Goal: Information Seeking & Learning: Learn about a topic

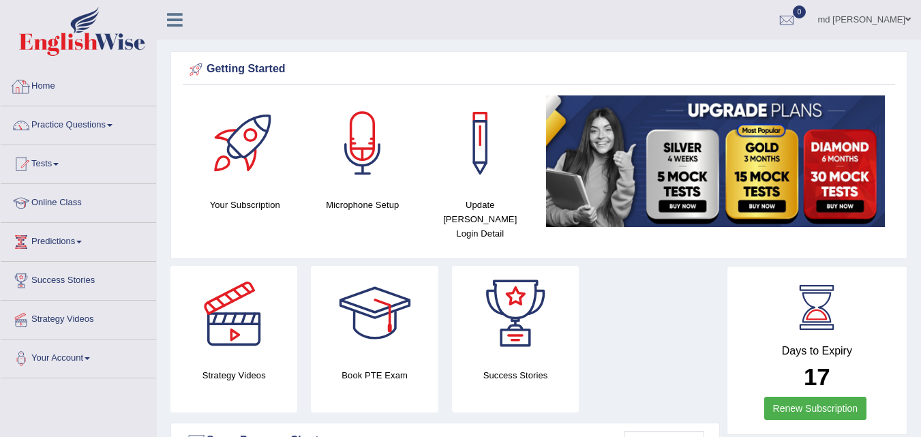
click at [27, 91] on div at bounding box center [21, 86] width 20 height 20
click at [53, 124] on link "Practice Questions" at bounding box center [78, 123] width 155 height 34
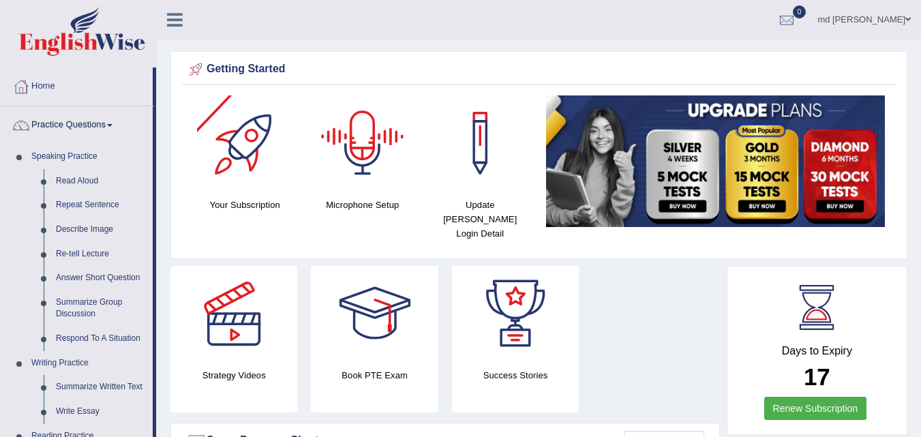
click at [366, 182] on div at bounding box center [362, 142] width 95 height 95
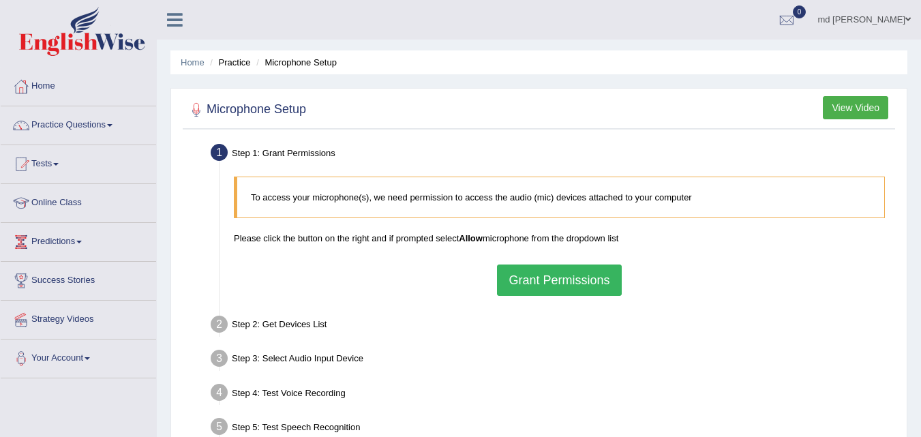
click at [539, 276] on button "Grant Permissions" at bounding box center [559, 280] width 124 height 31
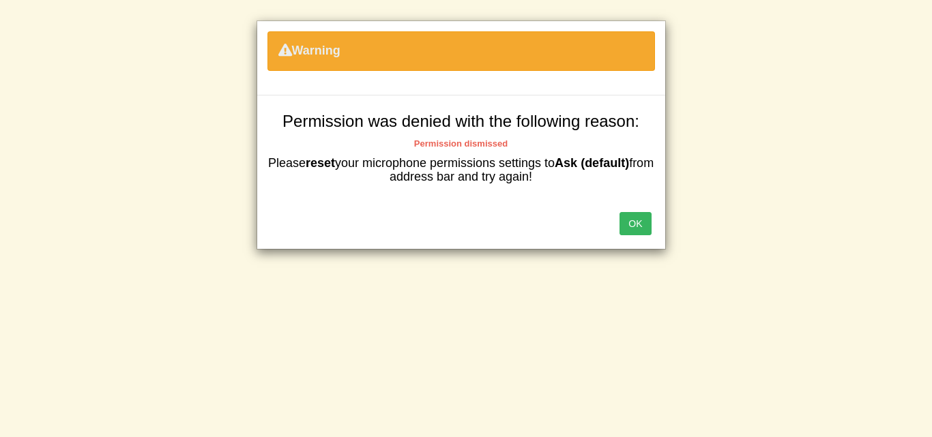
click at [632, 212] on button "OK" at bounding box center [634, 223] width 31 height 23
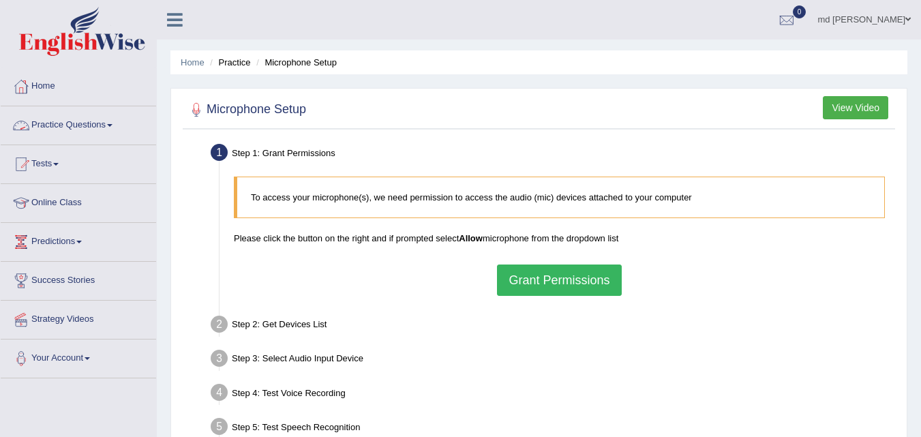
click at [89, 128] on link "Practice Questions" at bounding box center [78, 123] width 155 height 34
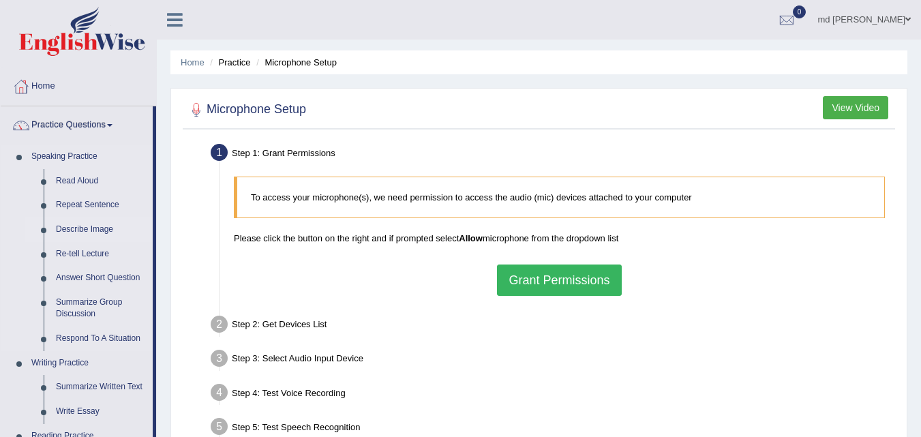
click at [91, 228] on link "Describe Image" at bounding box center [101, 230] width 103 height 25
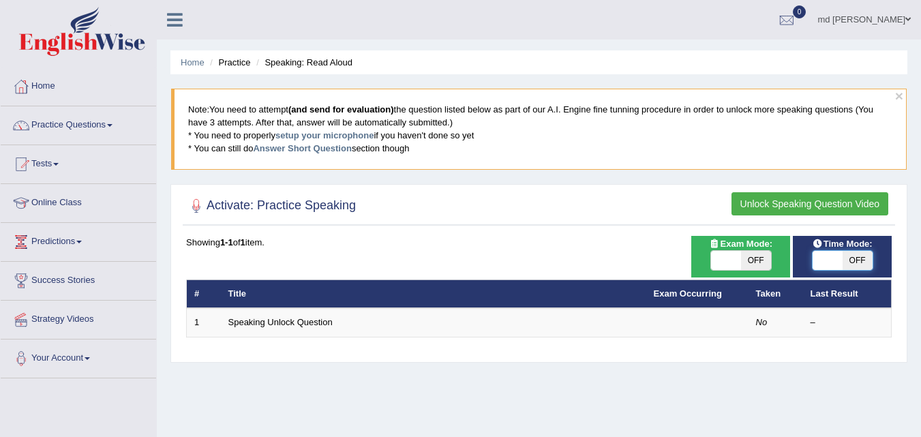
click at [826, 266] on span at bounding box center [828, 260] width 30 height 19
checkbox input "true"
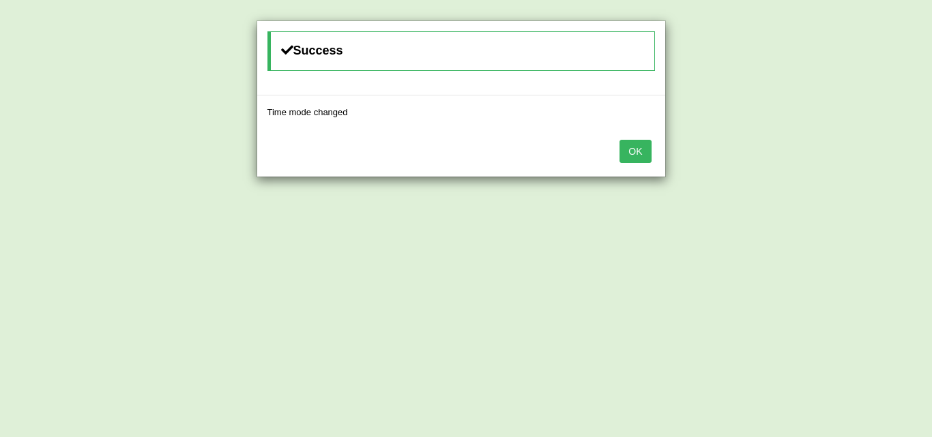
click at [631, 146] on button "OK" at bounding box center [634, 151] width 31 height 23
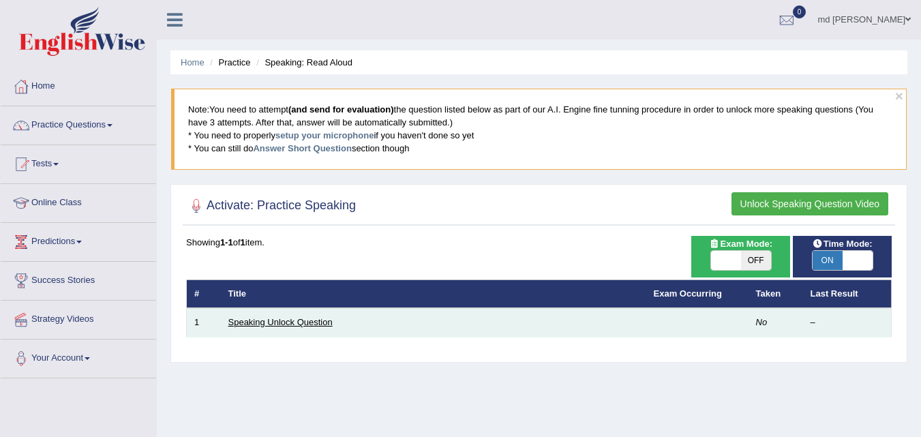
click at [295, 320] on link "Speaking Unlock Question" at bounding box center [280, 322] width 104 height 10
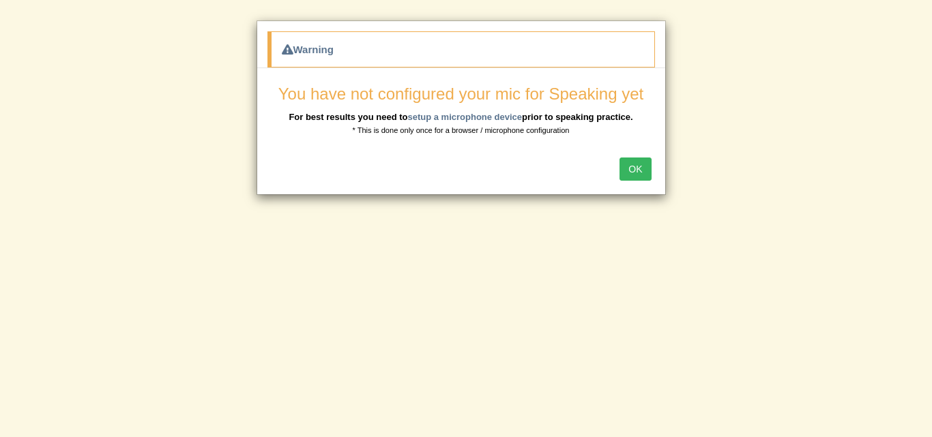
click at [636, 172] on button "OK" at bounding box center [634, 169] width 31 height 23
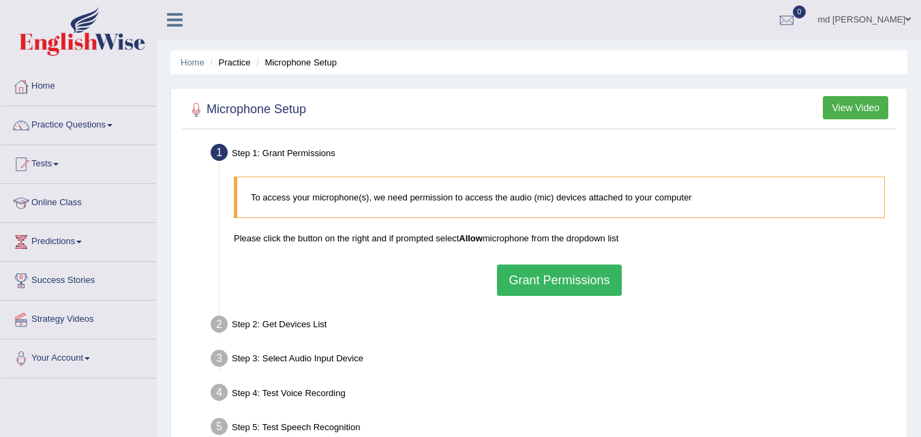
click at [560, 280] on button "Grant Permissions" at bounding box center [559, 280] width 124 height 31
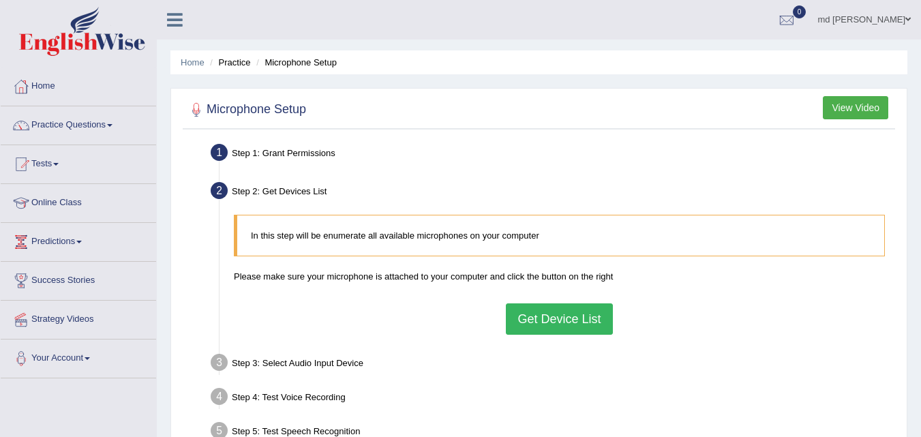
click at [597, 310] on button "Get Device List" at bounding box center [559, 318] width 106 height 31
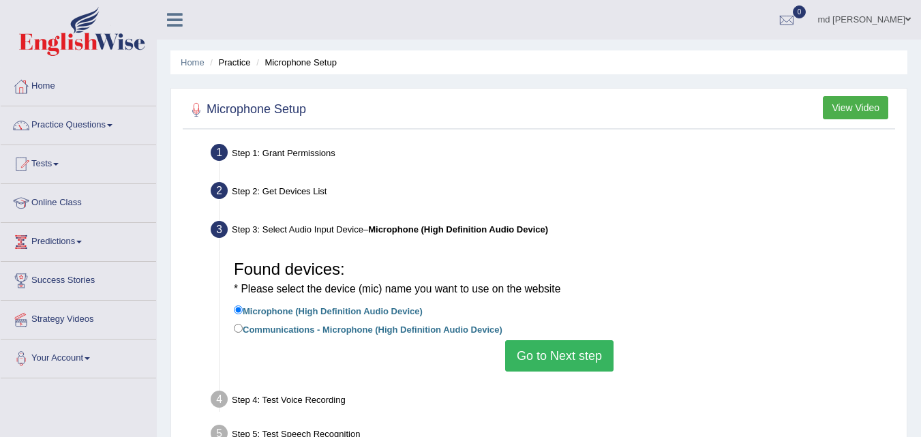
click at [563, 368] on button "Go to Next step" at bounding box center [559, 355] width 108 height 31
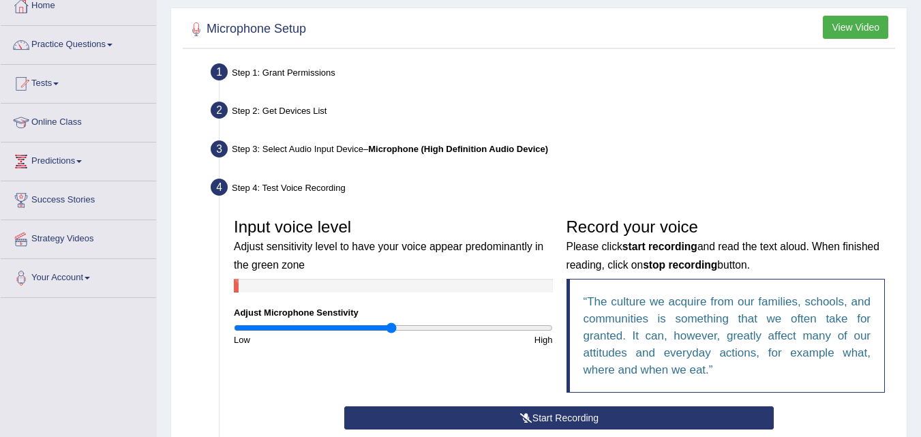
scroll to position [82, 0]
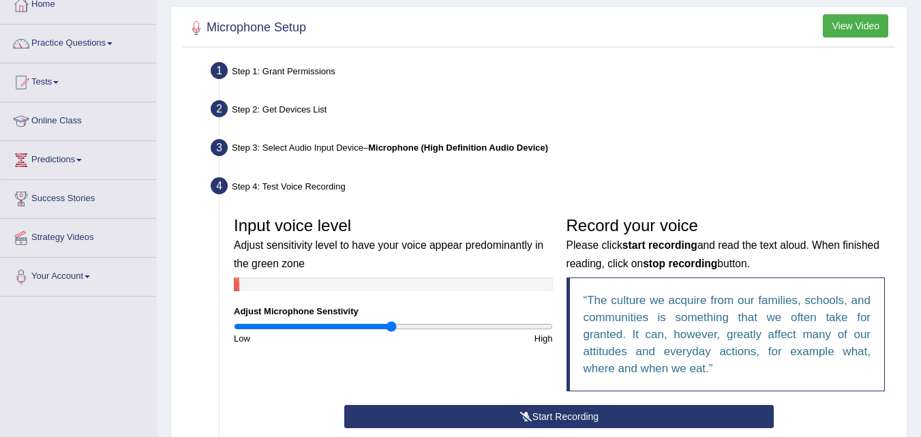
click at [518, 415] on button "Start Recording" at bounding box center [559, 416] width 430 height 23
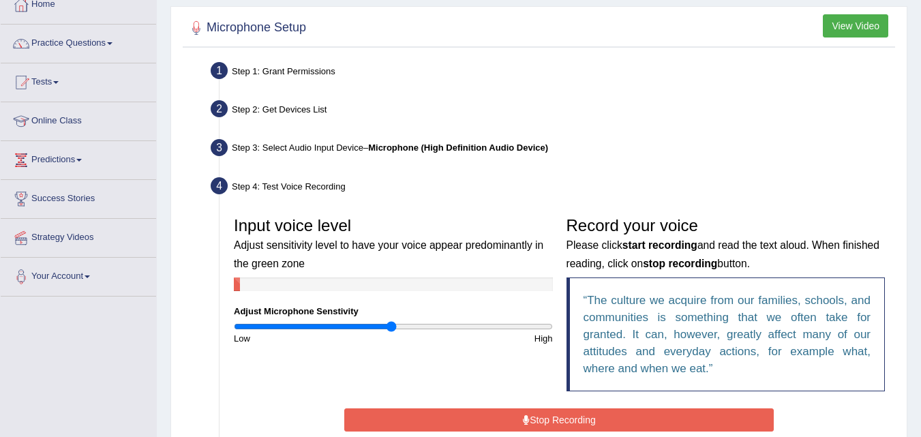
click at [518, 415] on button "Stop Recording" at bounding box center [559, 419] width 430 height 23
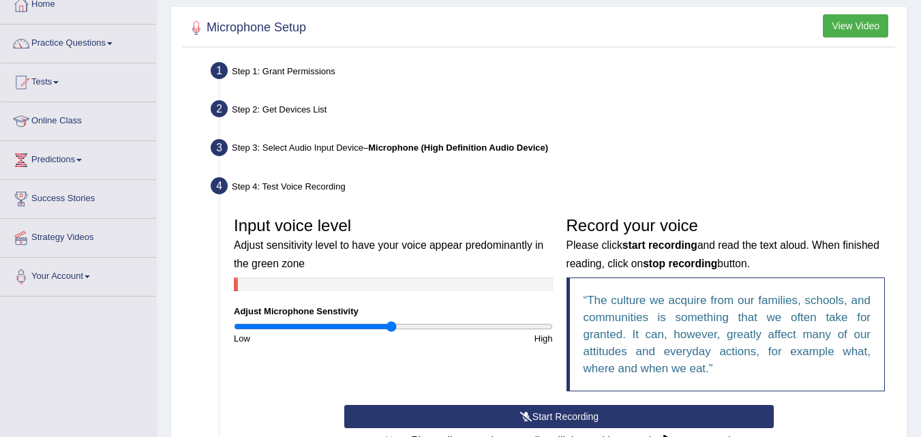
click at [518, 415] on button "Start Recording" at bounding box center [559, 416] width 430 height 23
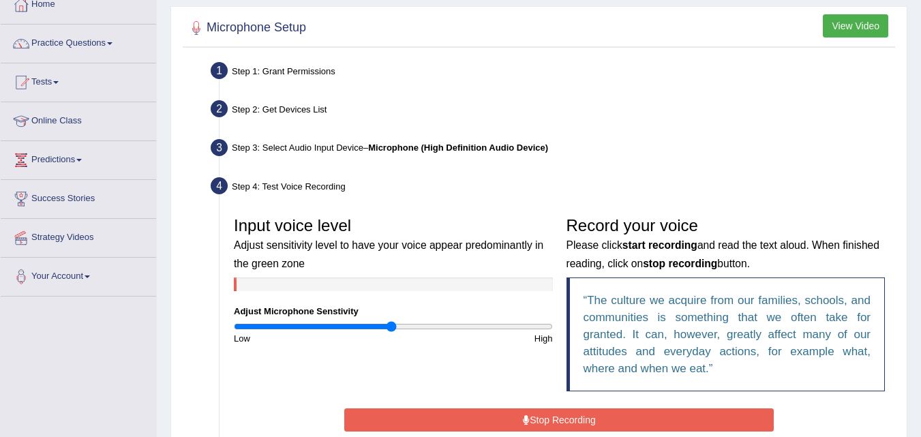
click at [518, 415] on button "Stop Recording" at bounding box center [559, 419] width 430 height 23
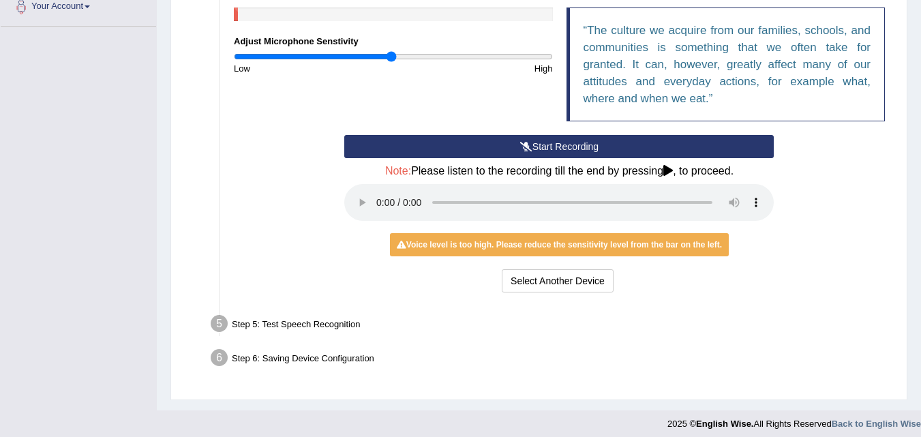
scroll to position [355, 0]
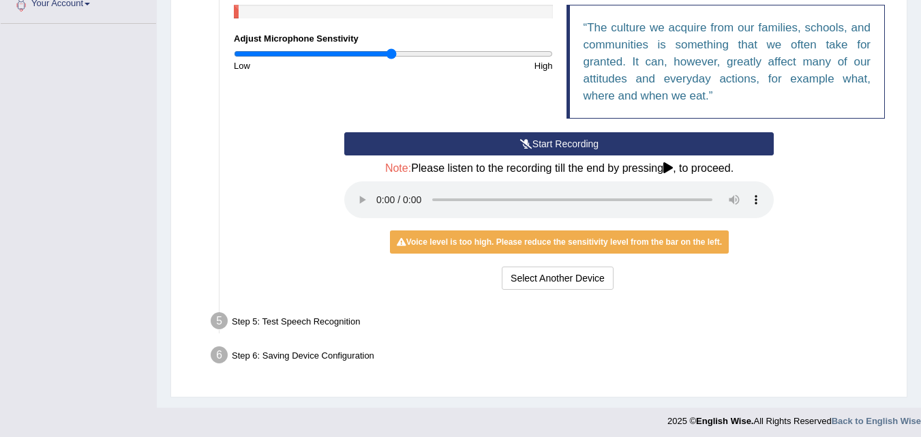
click at [464, 233] on div "Voice level is too high. Please reduce the sensitivity level from the bar on th…" at bounding box center [559, 242] width 339 height 23
click at [220, 321] on li "Step 5: Test Speech Recognition Text to read The culture we acquire from our fa…" at bounding box center [552, 323] width 679 height 30
click at [854, 121] on div "Record your voice Please click start recording and read the text aloud. When fi…" at bounding box center [726, 34] width 333 height 195
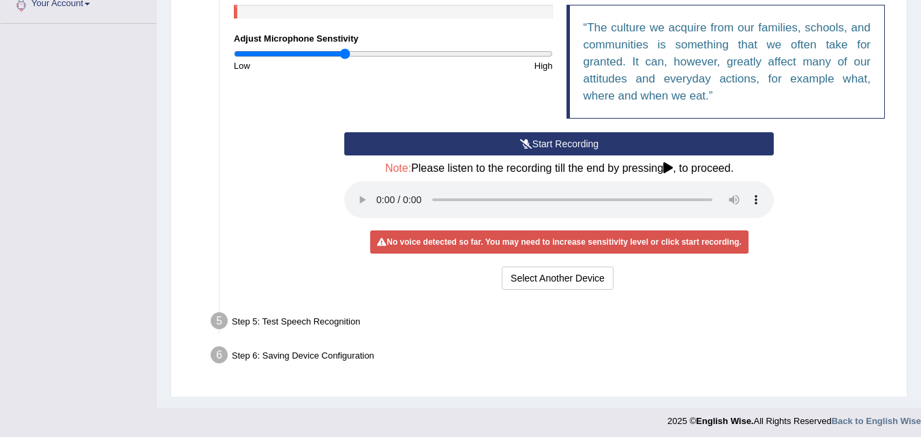
click at [345, 54] on input "range" at bounding box center [393, 53] width 319 height 11
click at [395, 47] on div "Input voice level Adjust sensitivity level to have your voice appear predominan…" at bounding box center [393, 4] width 333 height 135
click at [389, 52] on input "range" at bounding box center [393, 53] width 319 height 11
type input "0.9"
click at [375, 54] on input "range" at bounding box center [393, 53] width 319 height 11
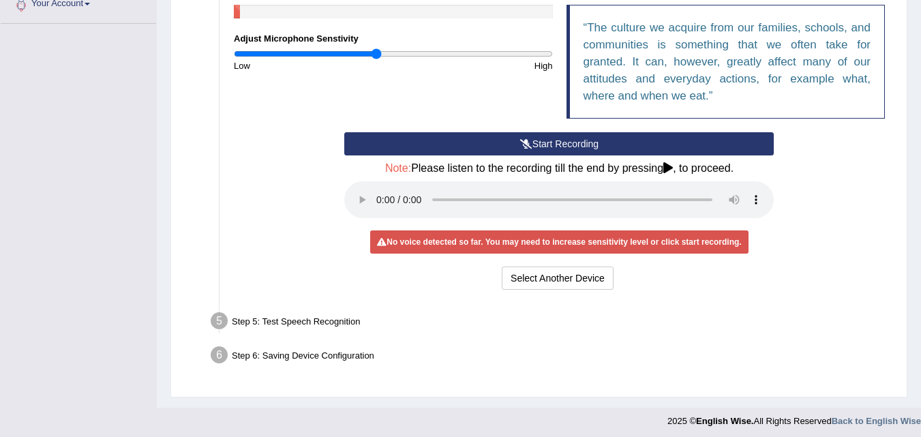
click at [287, 325] on div "Step 5: Test Speech Recognition" at bounding box center [553, 323] width 696 height 30
click at [548, 283] on button "Select Another Device" at bounding box center [558, 278] width 112 height 23
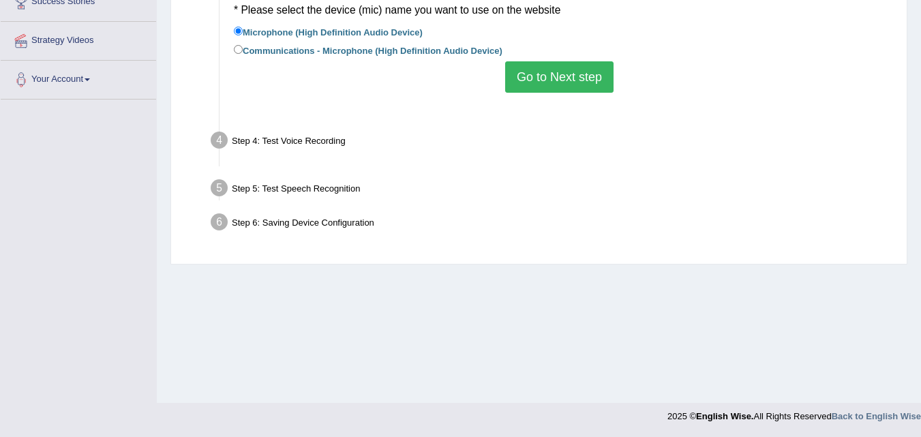
scroll to position [279, 0]
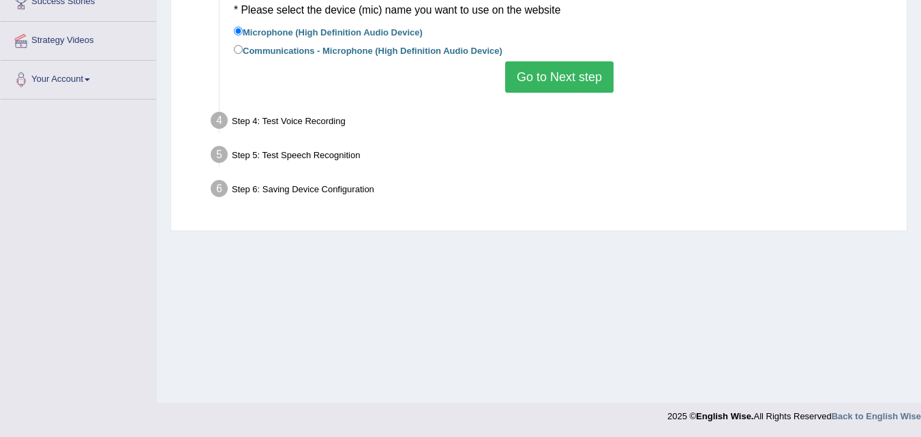
click at [601, 68] on button "Go to Next step" at bounding box center [559, 76] width 108 height 31
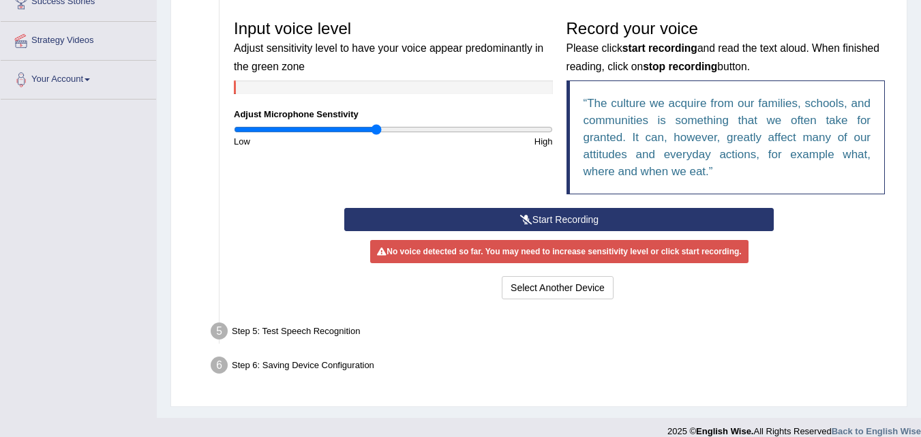
click at [552, 213] on button "Start Recording" at bounding box center [559, 219] width 430 height 23
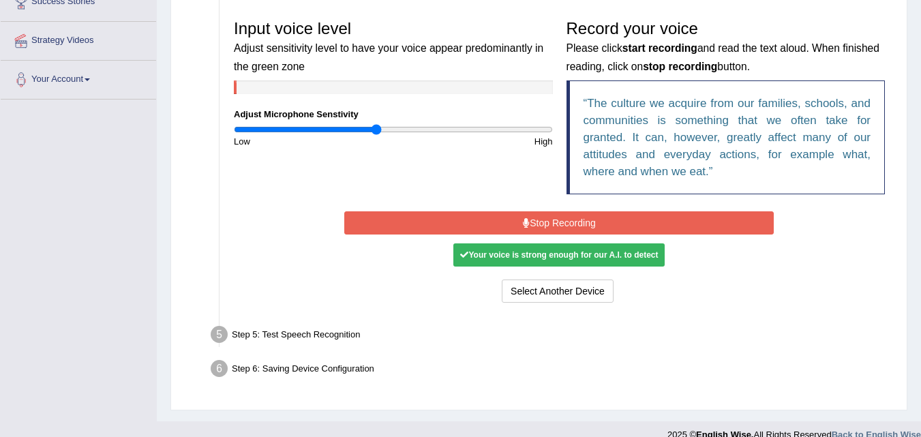
click at [552, 213] on button "Stop Recording" at bounding box center [559, 222] width 430 height 23
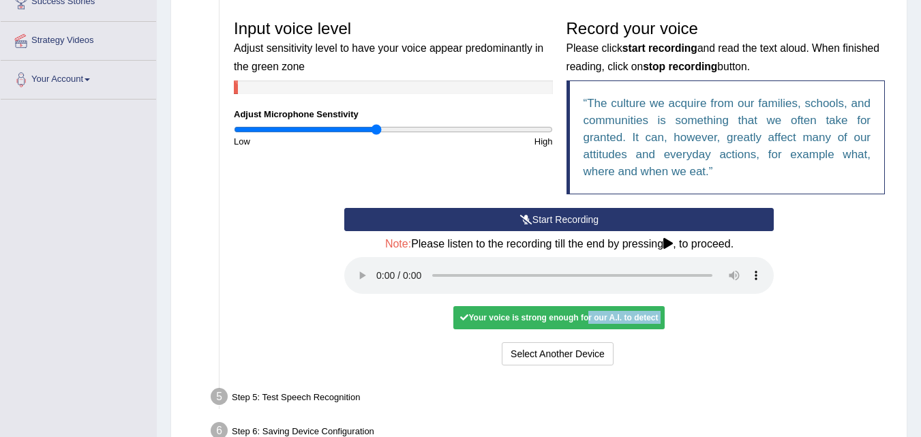
drag, startPoint x: 585, startPoint y: 314, endPoint x: 522, endPoint y: 332, distance: 65.2
click at [522, 332] on div "Start Recording Stop Recording Note: Please listen to the recording till the en…" at bounding box center [559, 288] width 443 height 161
click at [747, 325] on div "Start Recording Stop Recording Note: Please listen to the recording till the en…" at bounding box center [559, 288] width 443 height 161
click at [222, 402] on li "Step 5: Test Speech Recognition Text to read The culture we acquire from our fa…" at bounding box center [552, 399] width 679 height 30
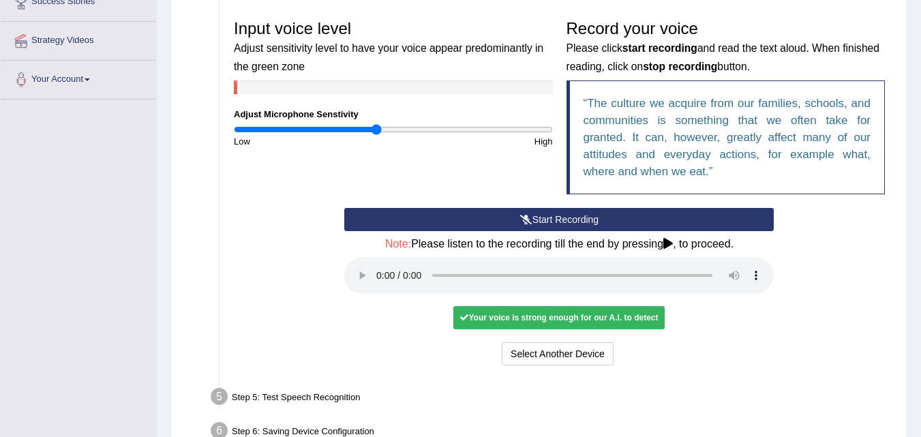
click at [525, 321] on div "Your voice is strong enough for our A.I. to detect" at bounding box center [559, 317] width 211 height 23
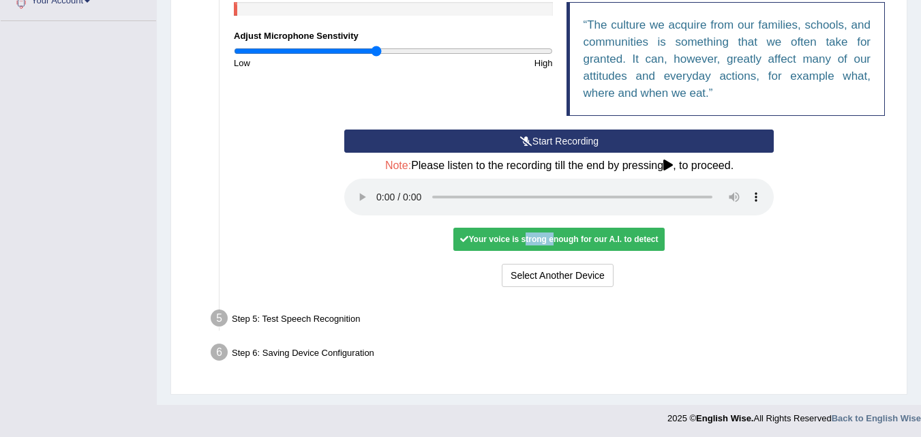
scroll to position [359, 0]
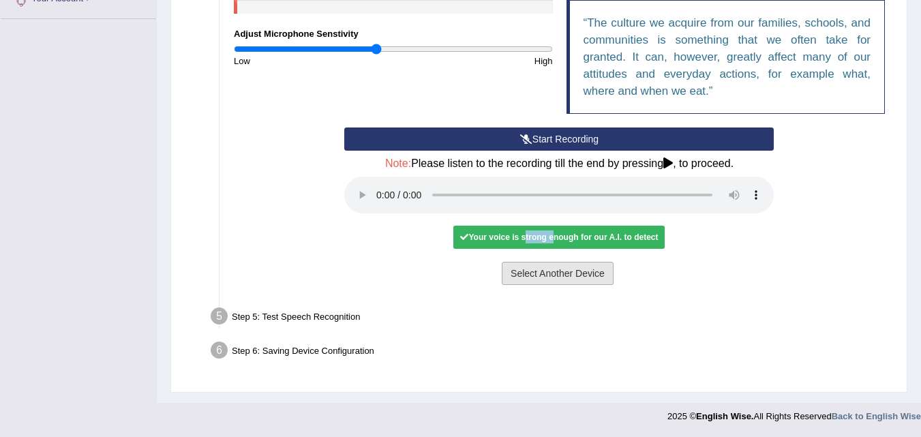
click at [539, 265] on button "Select Another Device" at bounding box center [558, 273] width 112 height 23
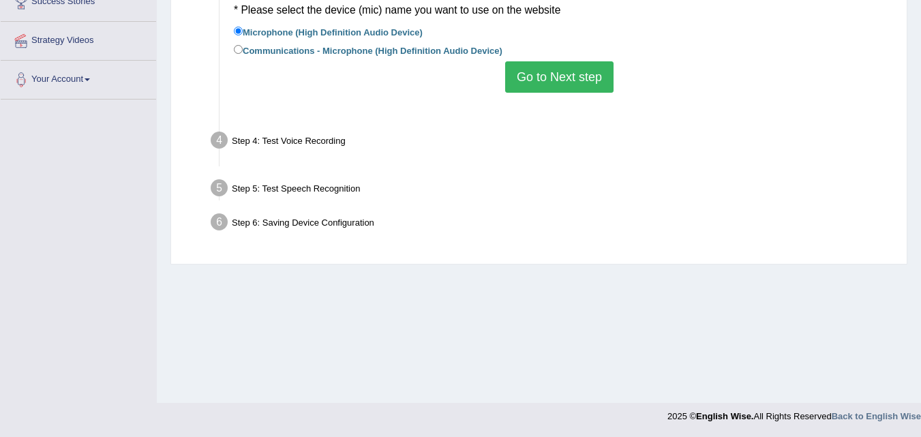
scroll to position [279, 0]
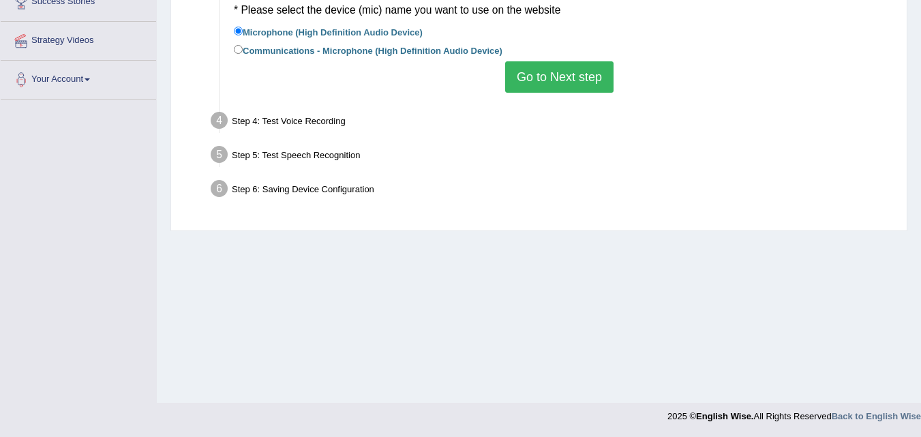
click at [255, 50] on label "Communications - Microphone (High Definition Audio Device)" at bounding box center [368, 49] width 269 height 15
click at [243, 50] on input "Communications - Microphone (High Definition Audio Device)" at bounding box center [238, 49] width 9 height 9
radio input "true"
click at [530, 68] on button "Go to Next step" at bounding box center [559, 76] width 108 height 31
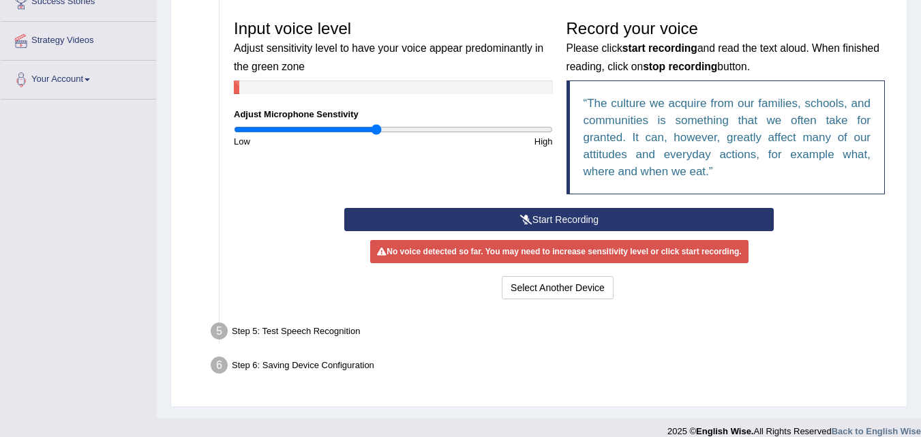
click at [514, 220] on button "Start Recording" at bounding box center [559, 219] width 430 height 23
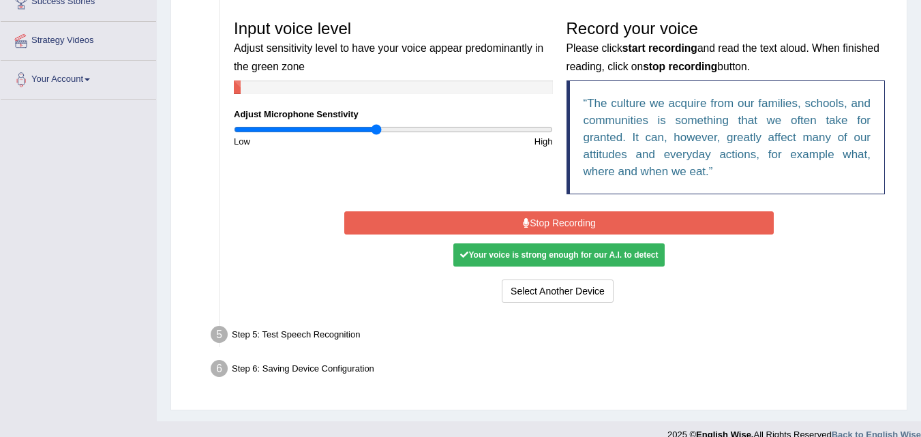
click at [514, 220] on button "Stop Recording" at bounding box center [559, 222] width 430 height 23
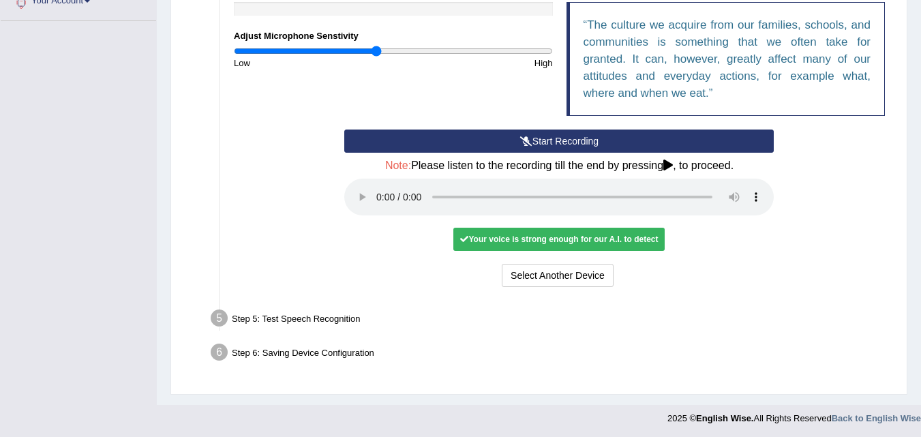
scroll to position [359, 0]
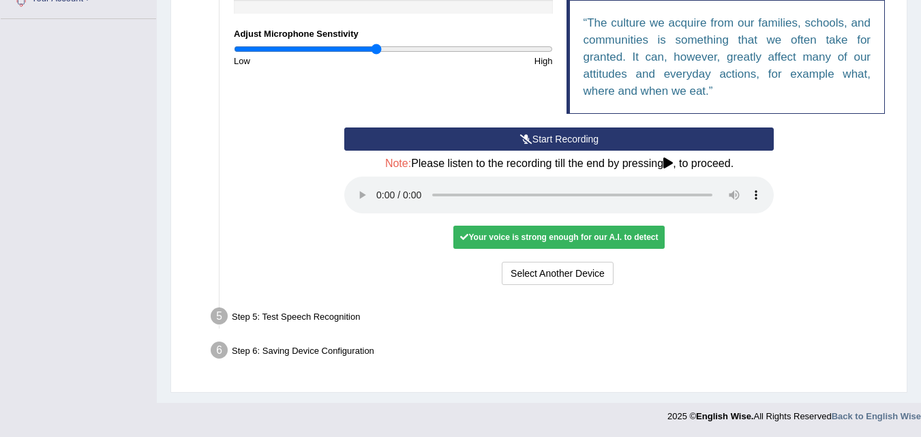
click at [305, 336] on ul "Step 1: Grant Permissions To access your microphone(s), we need permission to a…" at bounding box center [539, 73] width 706 height 587
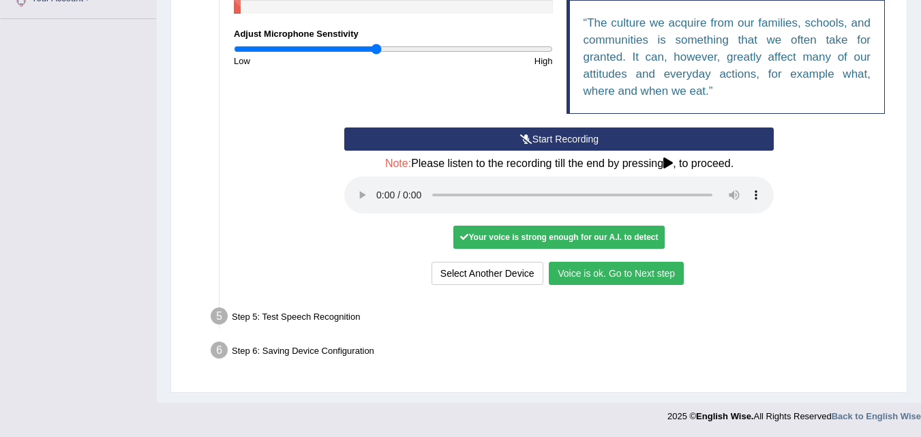
click at [239, 192] on div "Start Recording Stop Recording Note: Please listen to the recording till the en…" at bounding box center [559, 208] width 665 height 161
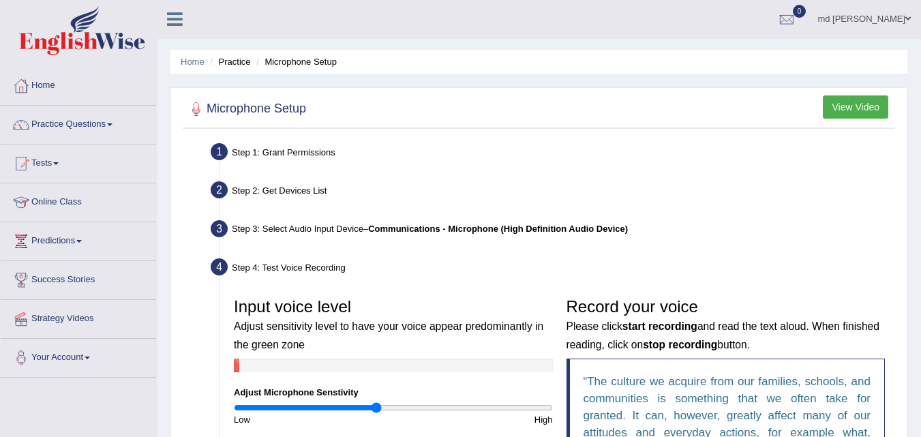
scroll to position [0, 0]
click at [48, 120] on link "Practice Questions" at bounding box center [78, 123] width 155 height 34
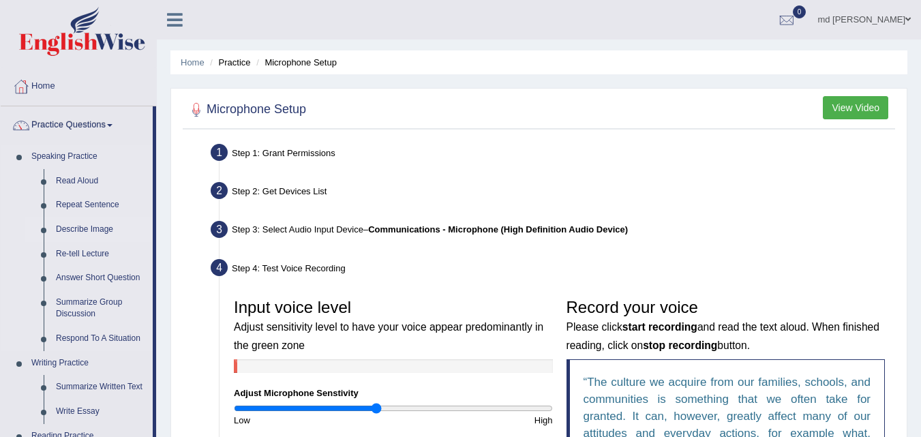
click at [70, 225] on link "Describe Image" at bounding box center [101, 230] width 103 height 25
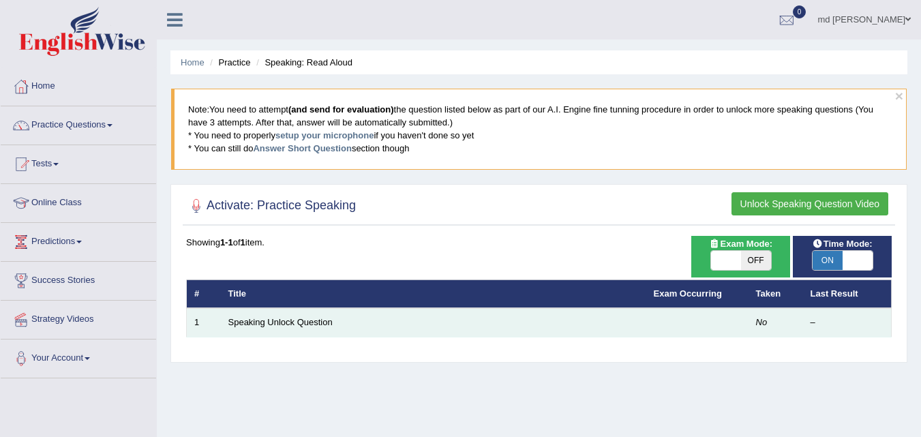
click at [615, 316] on td "Speaking Unlock Question" at bounding box center [434, 322] width 426 height 29
click at [295, 320] on link "Speaking Unlock Question" at bounding box center [280, 322] width 104 height 10
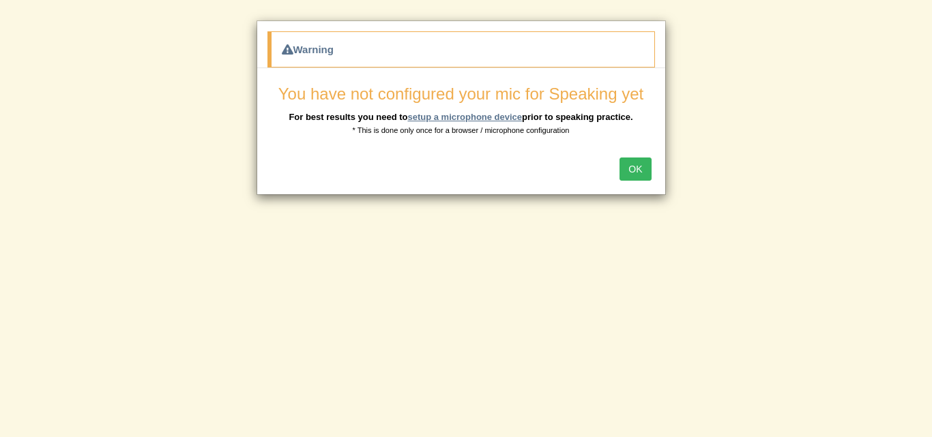
click at [489, 117] on link "setup a microphone device" at bounding box center [464, 117] width 115 height 10
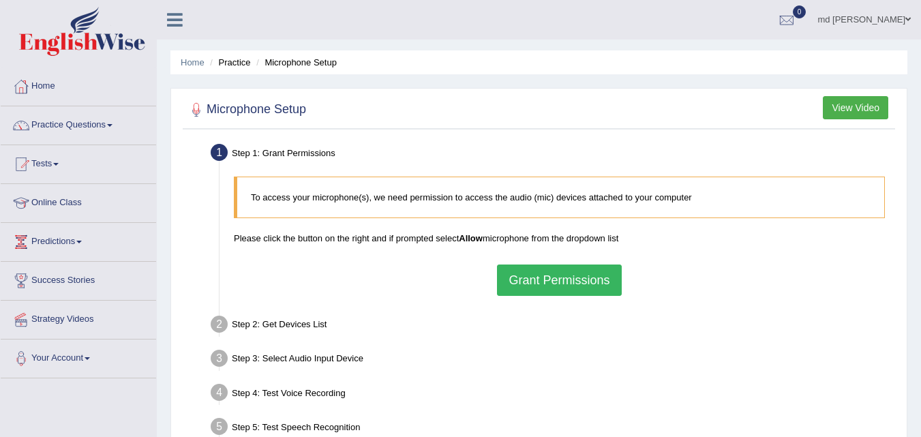
click at [535, 282] on button "Grant Permissions" at bounding box center [559, 280] width 124 height 31
click at [535, 282] on ul "Step 1: Grant Permissions To access your microphone(s), we need permission to a…" at bounding box center [539, 309] width 706 height 338
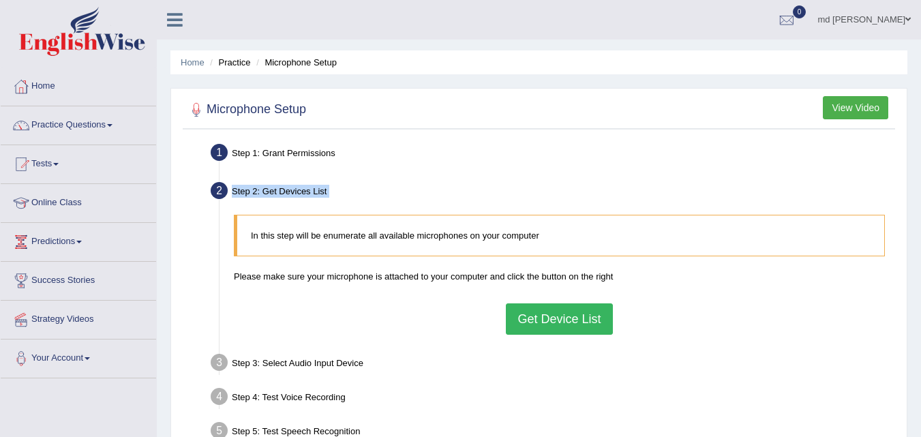
click at [553, 319] on button "Get Device List" at bounding box center [559, 318] width 106 height 31
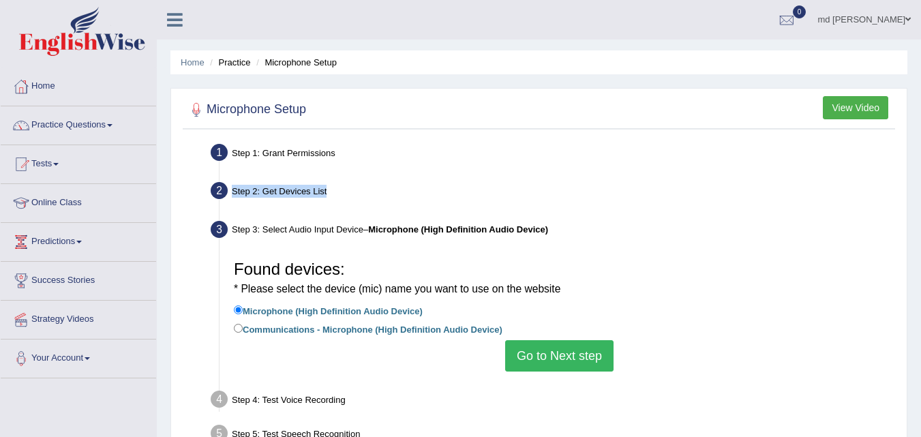
click at [565, 361] on button "Go to Next step" at bounding box center [559, 355] width 108 height 31
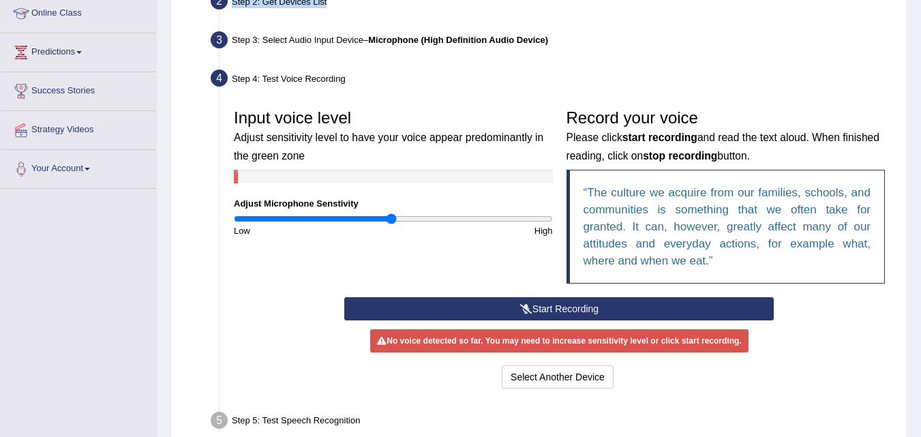
scroll to position [191, 0]
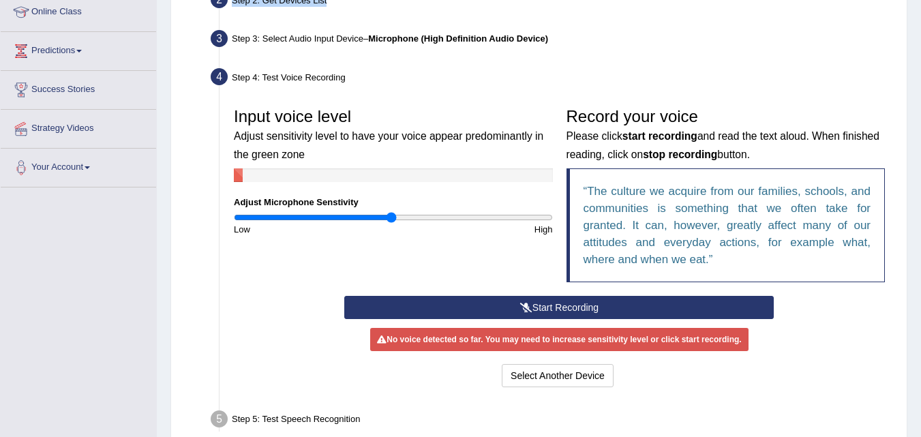
click at [573, 301] on button "Start Recording" at bounding box center [559, 307] width 430 height 23
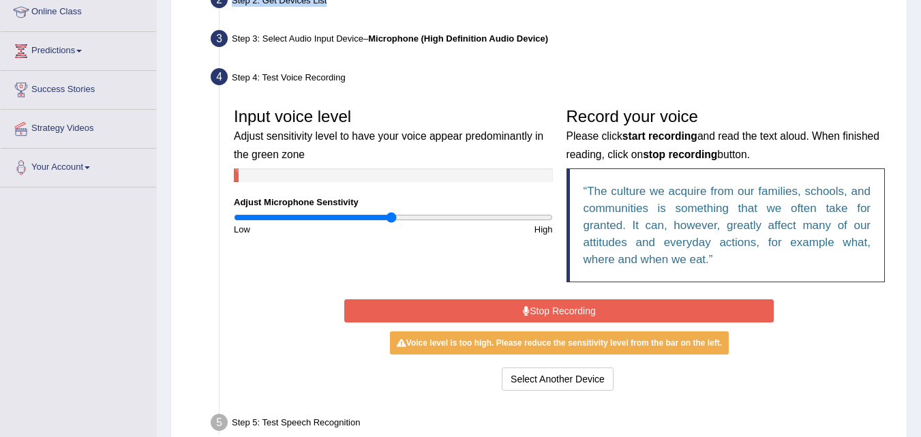
click at [573, 301] on button "Stop Recording" at bounding box center [559, 310] width 430 height 23
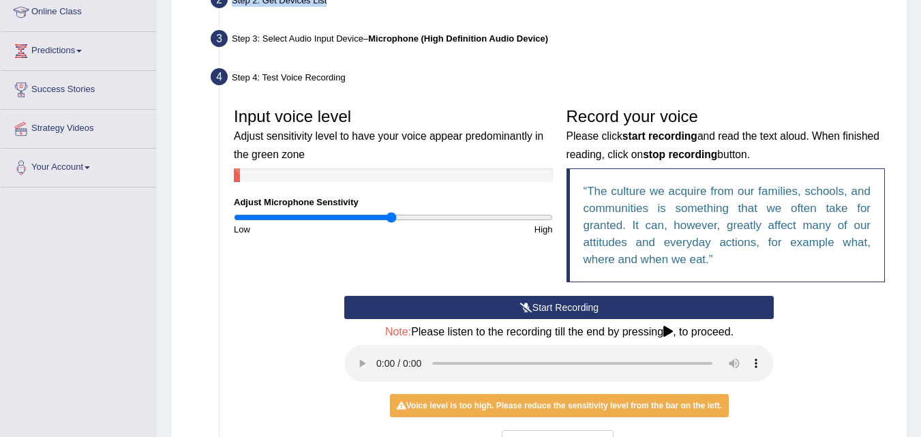
click at [479, 304] on button "Start Recording" at bounding box center [559, 307] width 430 height 23
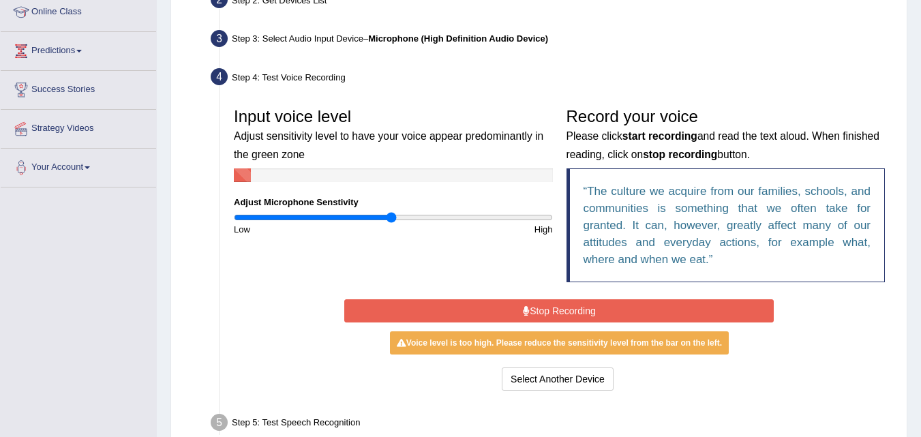
click at [209, 423] on div "Step 5: Test Speech Recognition" at bounding box center [553, 425] width 696 height 30
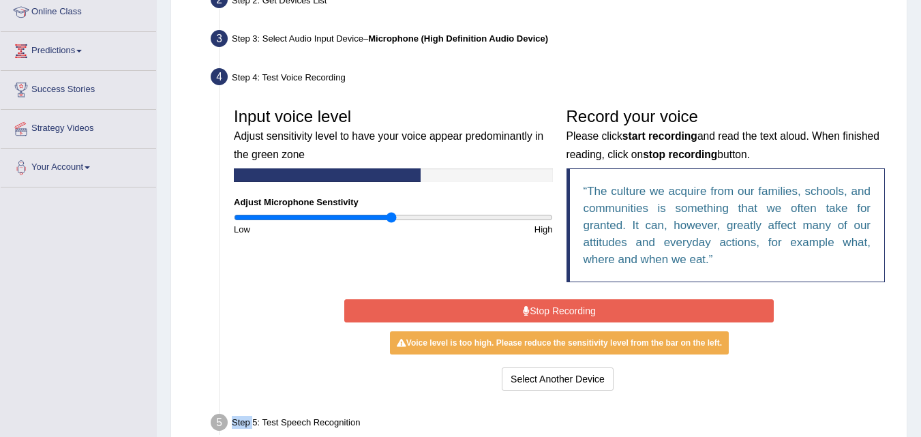
click at [209, 423] on div "Step 5: Test Speech Recognition" at bounding box center [553, 425] width 696 height 30
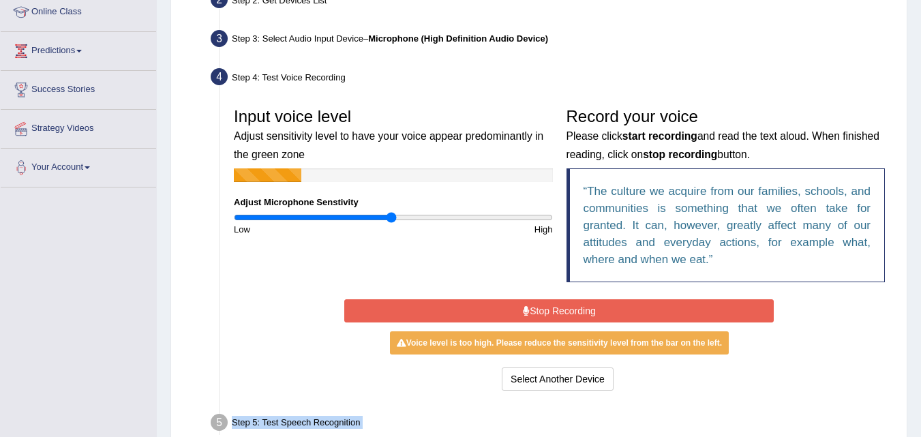
click at [209, 423] on div "Step 5: Test Speech Recognition" at bounding box center [553, 425] width 696 height 30
click at [584, 308] on button "Stop Recording" at bounding box center [559, 310] width 430 height 23
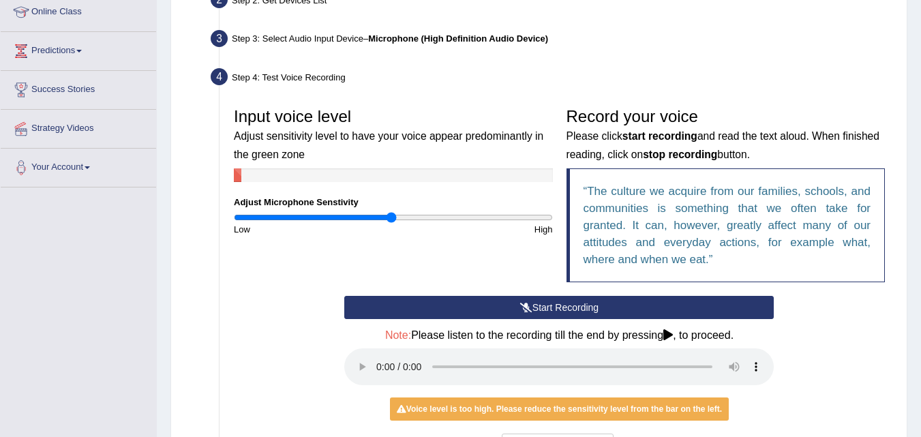
click at [464, 25] on ul "Step 1: Grant Permissions To access your microphone(s), we need permission to a…" at bounding box center [539, 244] width 706 height 591
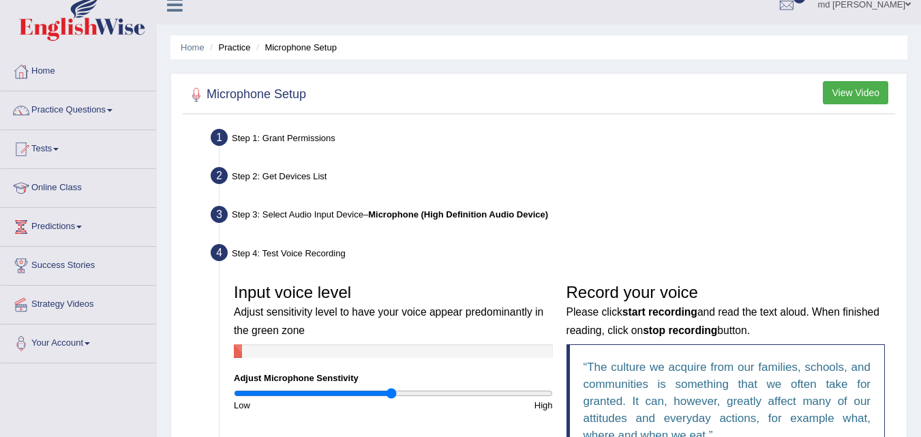
scroll to position [0, 0]
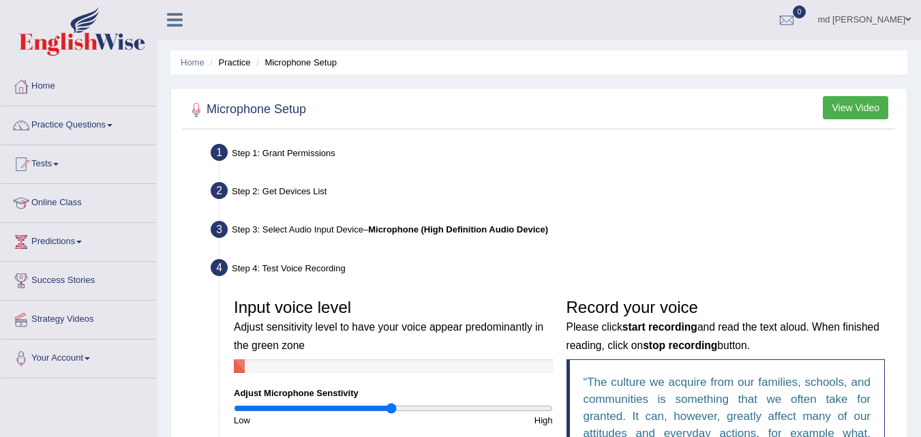
click at [850, 106] on button "View Video" at bounding box center [855, 107] width 65 height 23
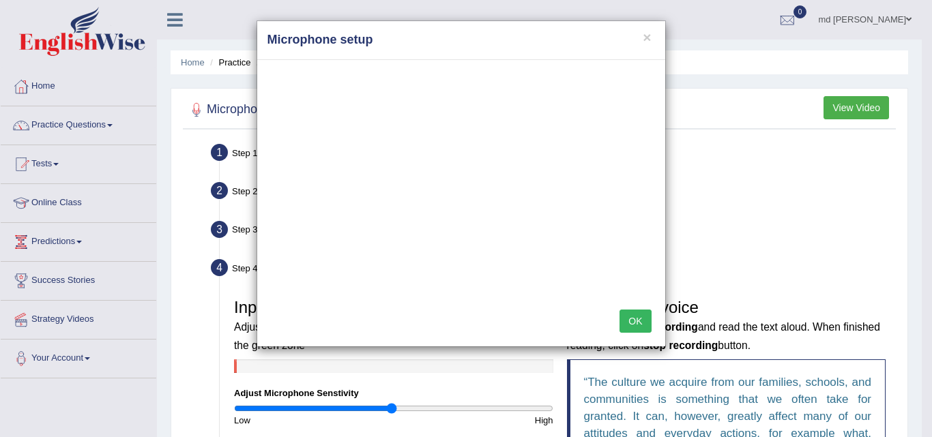
click at [640, 327] on button "OK" at bounding box center [634, 321] width 31 height 23
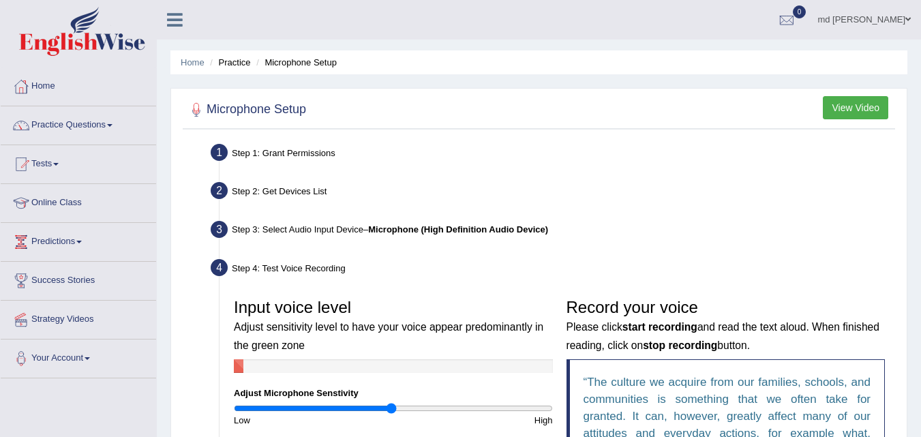
click at [835, 98] on button "View Video" at bounding box center [855, 107] width 65 height 23
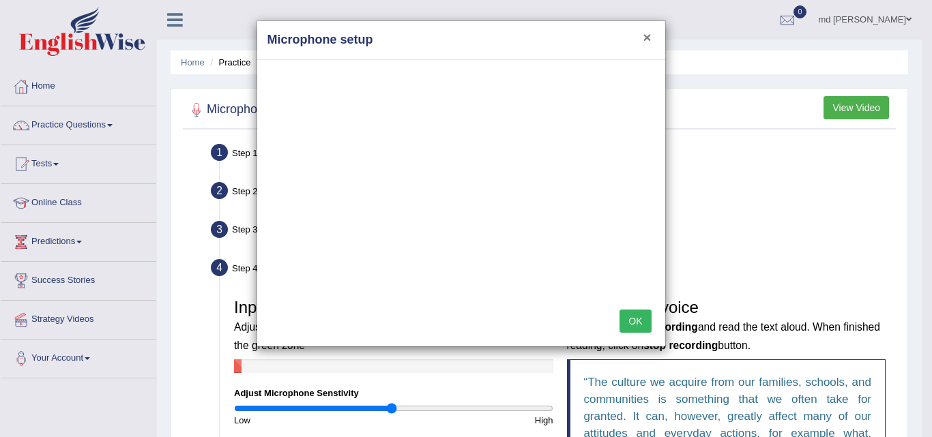
click at [649, 40] on button "×" at bounding box center [646, 37] width 8 height 14
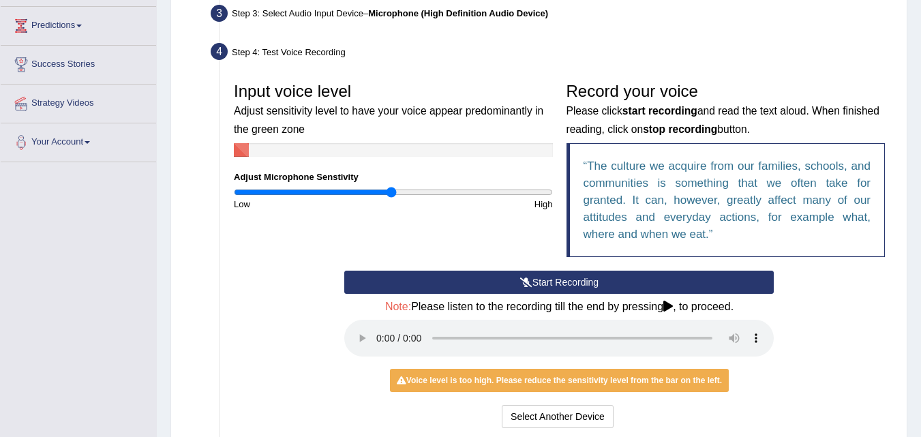
scroll to position [218, 0]
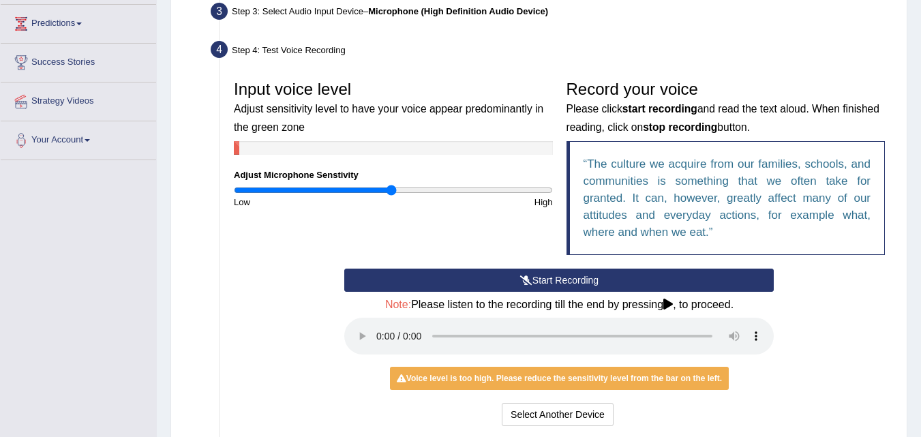
click at [510, 266] on div "Input voice level Adjust sensitivity level to have your voice appear predominan…" at bounding box center [559, 171] width 665 height 195
click at [510, 278] on button "Start Recording" at bounding box center [559, 280] width 430 height 23
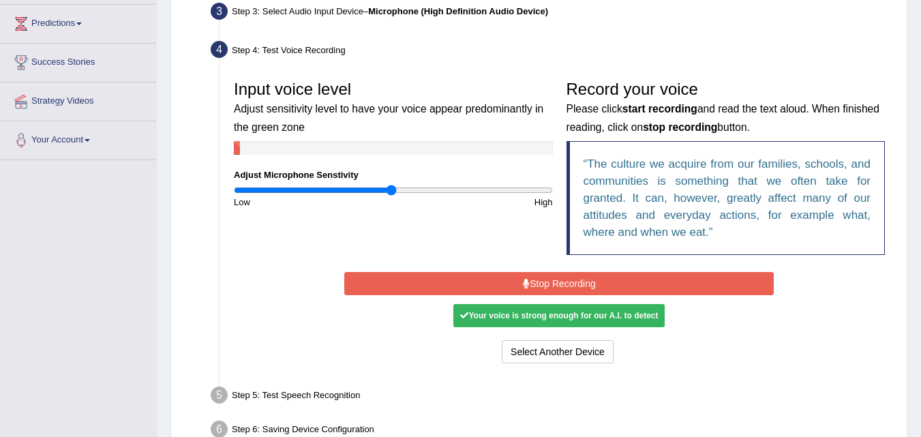
click at [510, 278] on button "Stop Recording" at bounding box center [559, 283] width 430 height 23
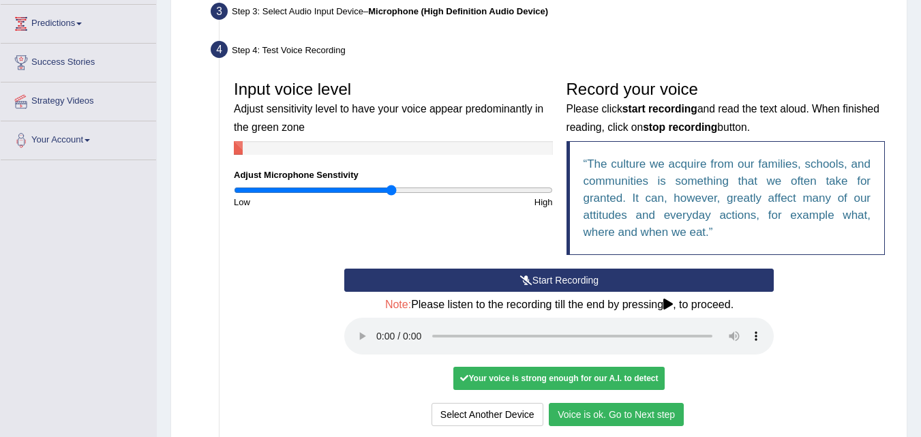
click at [588, 411] on button "Voice is ok. Go to Next step" at bounding box center [616, 414] width 135 height 23
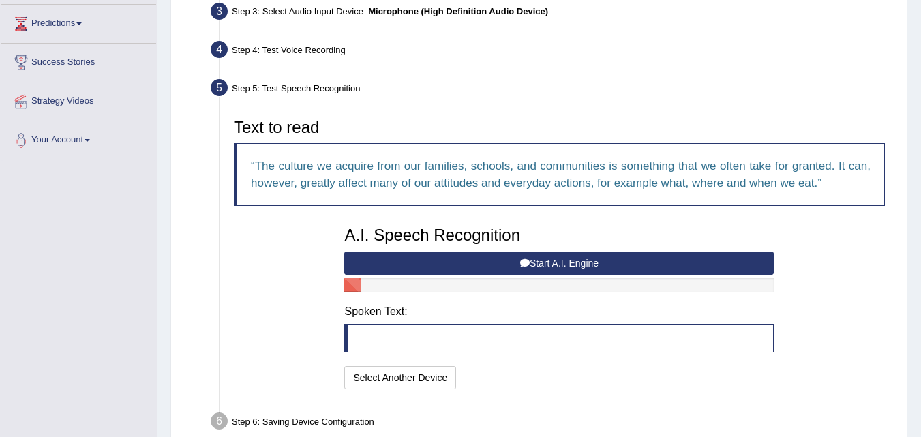
click at [543, 261] on button "Start A.I. Engine" at bounding box center [559, 263] width 430 height 23
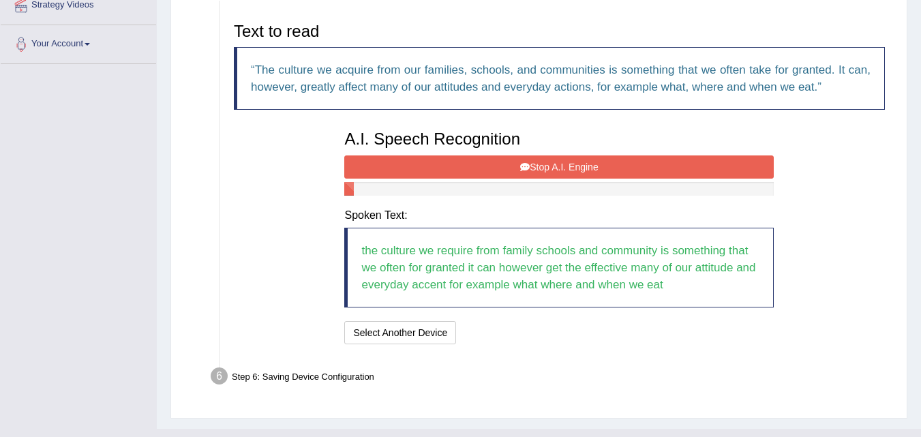
scroll to position [340, 0]
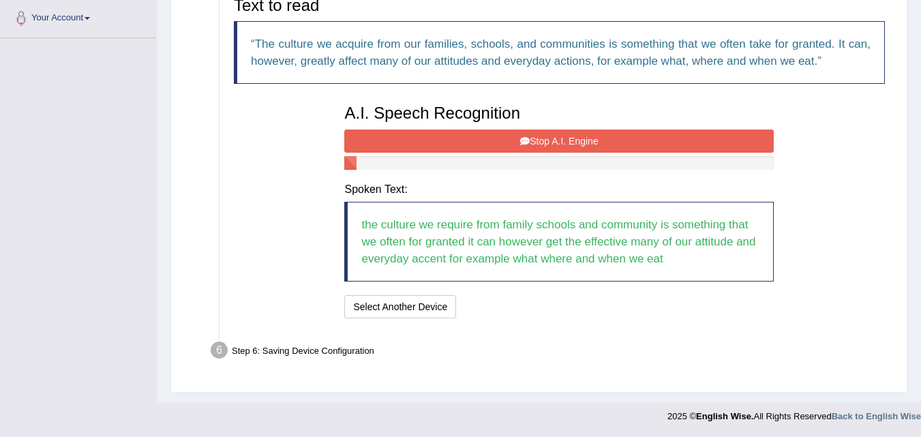
click at [440, 131] on button "Stop A.I. Engine" at bounding box center [559, 141] width 430 height 23
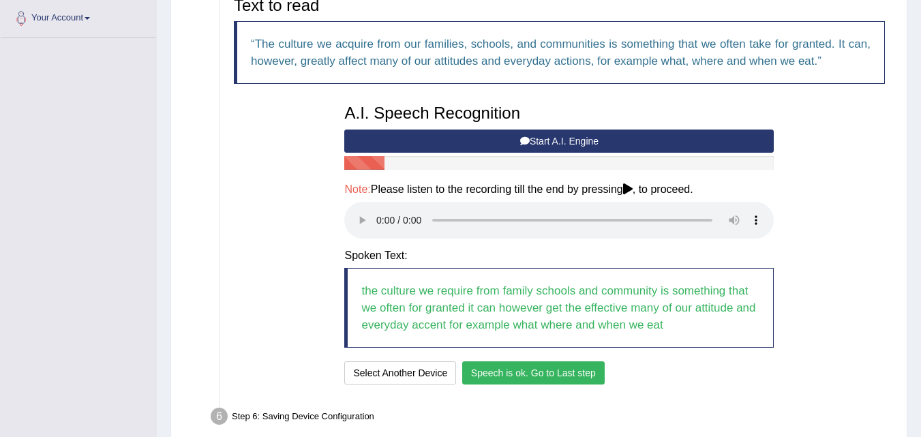
click at [518, 380] on button "Speech is ok. Go to Last step" at bounding box center [533, 372] width 143 height 23
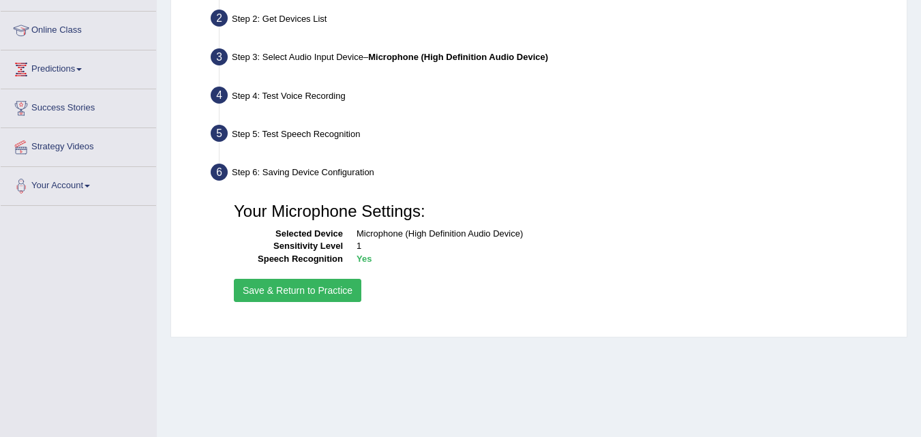
scroll to position [170, 0]
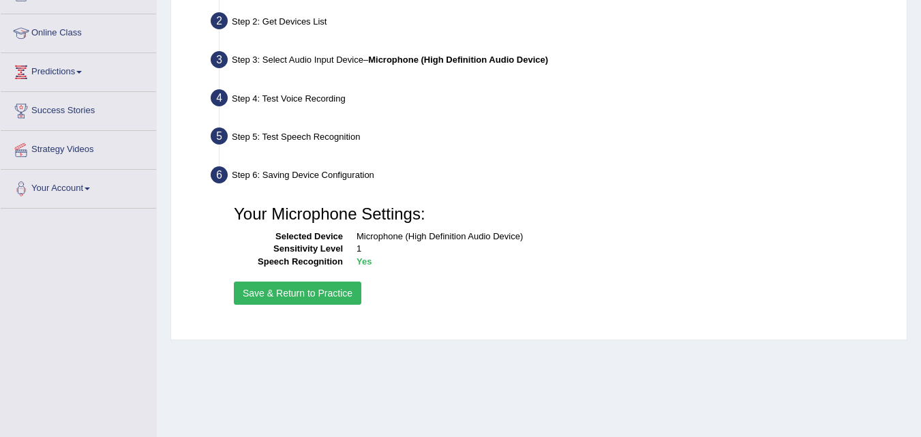
click at [293, 291] on button "Save & Return to Practice" at bounding box center [298, 293] width 128 height 23
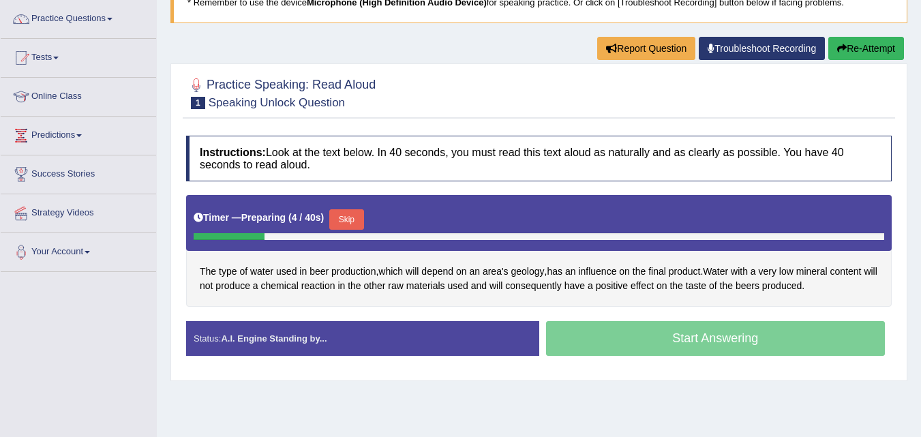
scroll to position [109, 0]
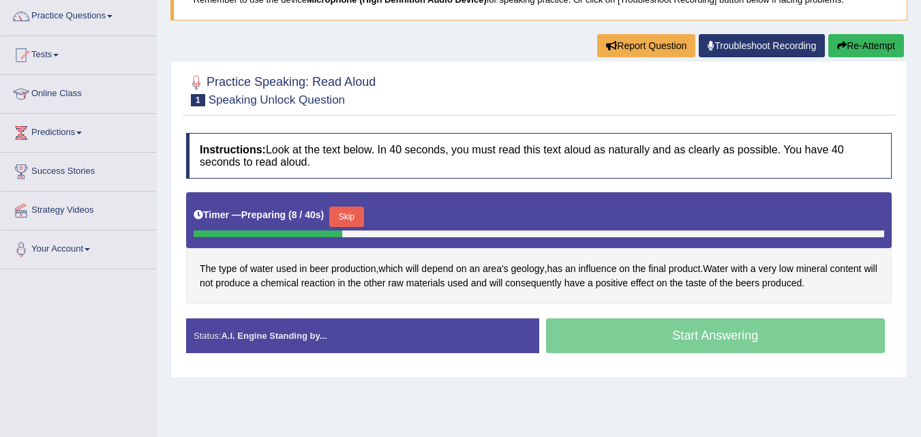
click at [261, 336] on strong "A.I. Engine Standing by..." at bounding box center [274, 336] width 106 height 10
click at [764, 51] on link "Troubleshoot Recording" at bounding box center [762, 45] width 126 height 23
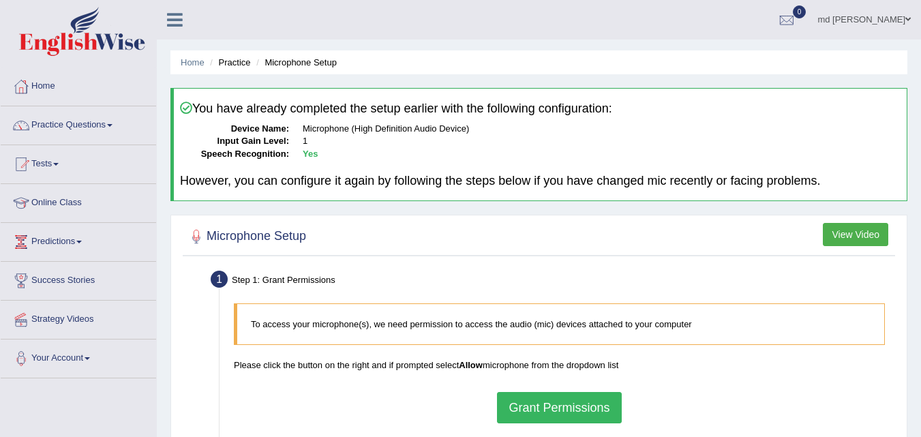
click at [550, 408] on button "Grant Permissions" at bounding box center [559, 407] width 124 height 31
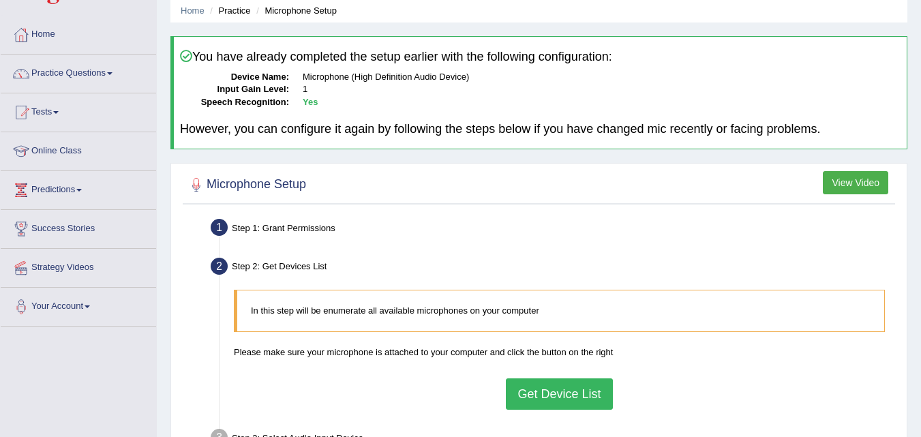
scroll to position [55, 0]
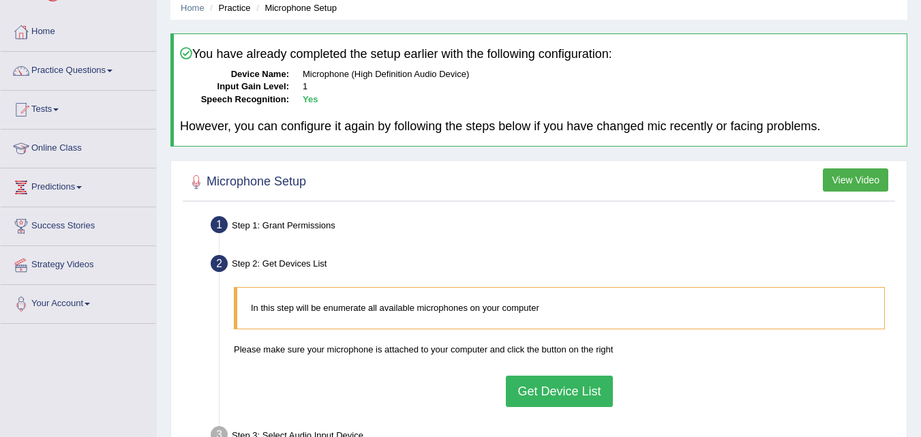
click at [546, 385] on button "Get Device List" at bounding box center [559, 391] width 106 height 31
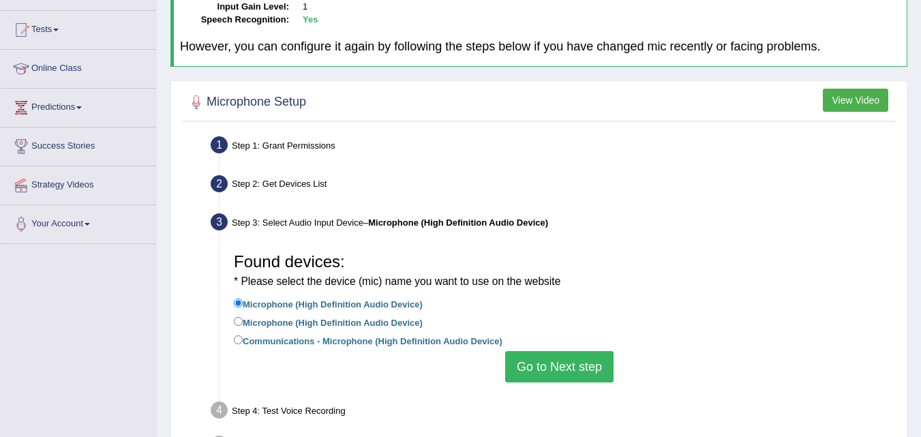
scroll to position [136, 0]
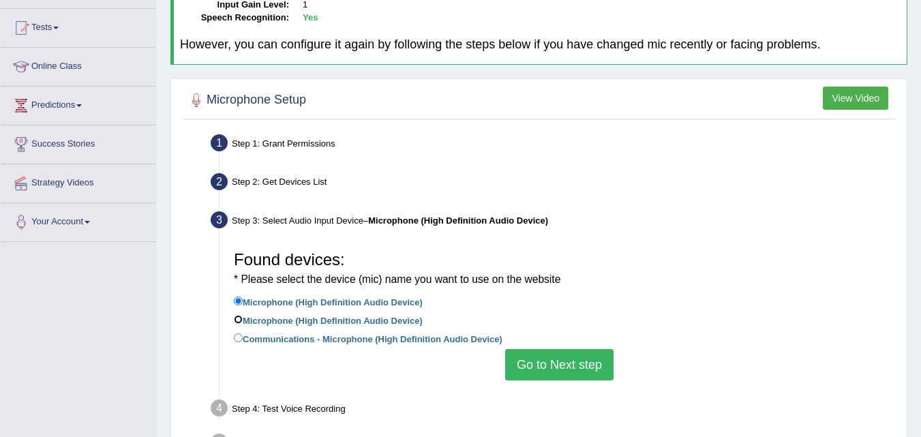
click at [235, 317] on input "Microphone (High Definition Audio Device)" at bounding box center [238, 319] width 9 height 9
radio input "true"
click at [535, 374] on button "Go to Next step" at bounding box center [559, 364] width 108 height 31
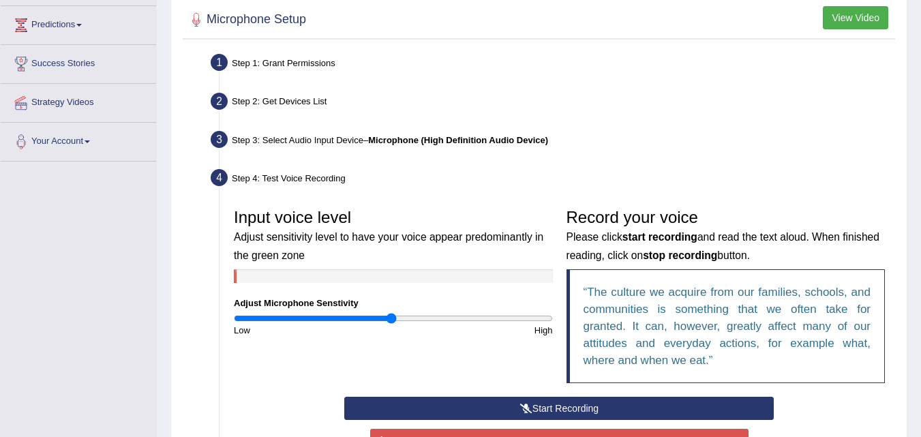
scroll to position [218, 0]
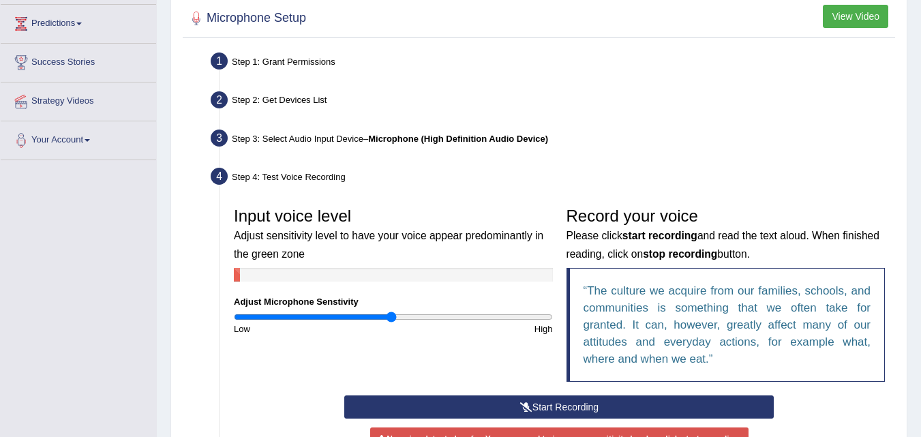
click at [525, 408] on icon at bounding box center [526, 407] width 12 height 10
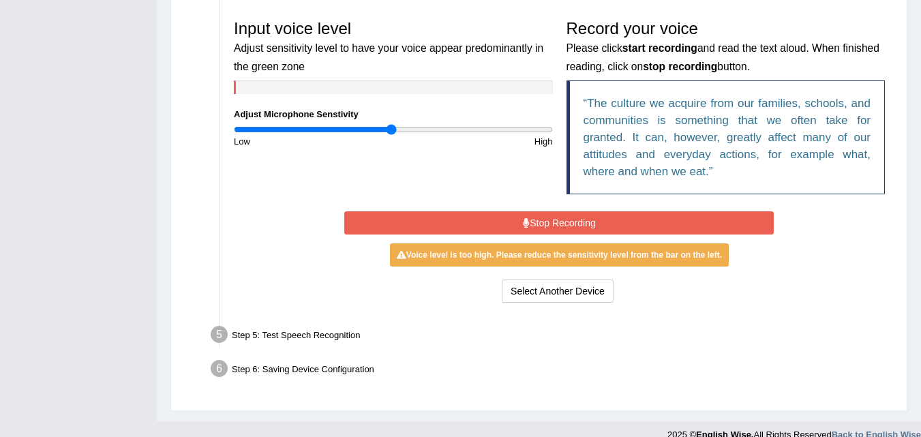
scroll to position [409, 0]
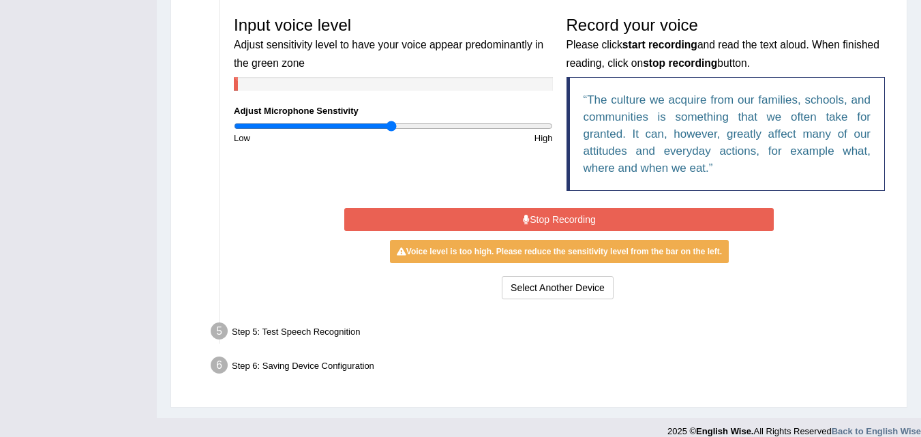
click at [576, 222] on button "Stop Recording" at bounding box center [559, 219] width 430 height 23
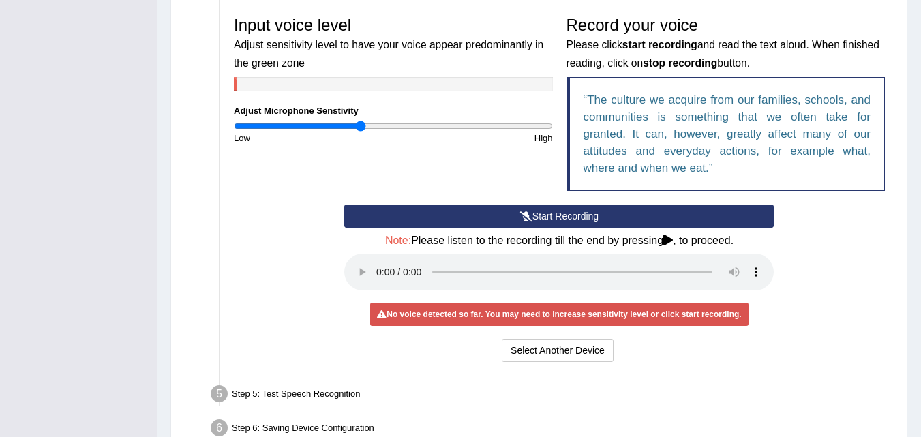
type input "0.8"
click at [361, 129] on input "range" at bounding box center [393, 126] width 319 height 11
click at [563, 221] on button "Start Recording" at bounding box center [559, 216] width 430 height 23
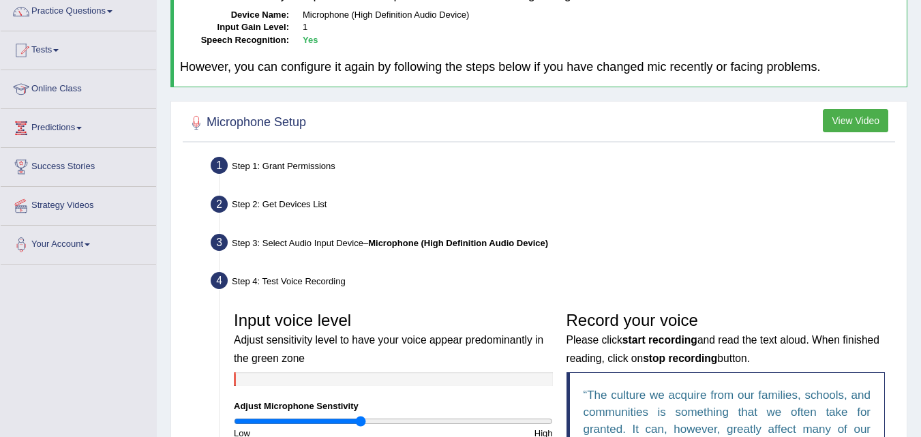
scroll to position [0, 0]
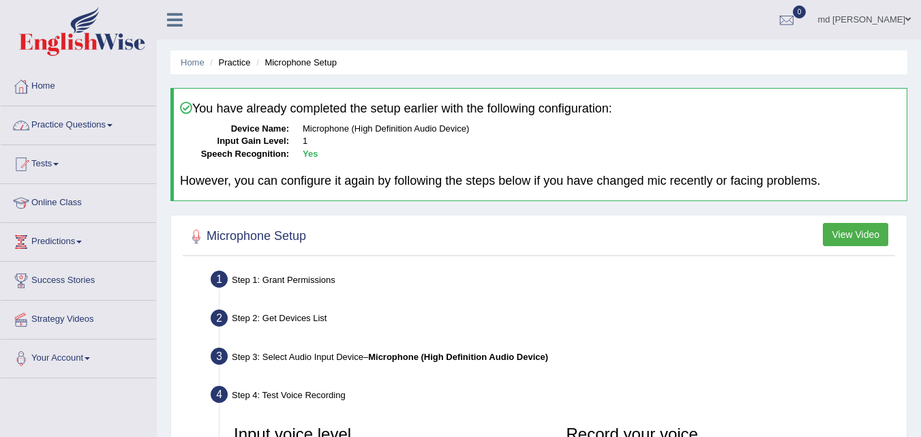
click at [68, 129] on link "Practice Questions" at bounding box center [78, 123] width 155 height 34
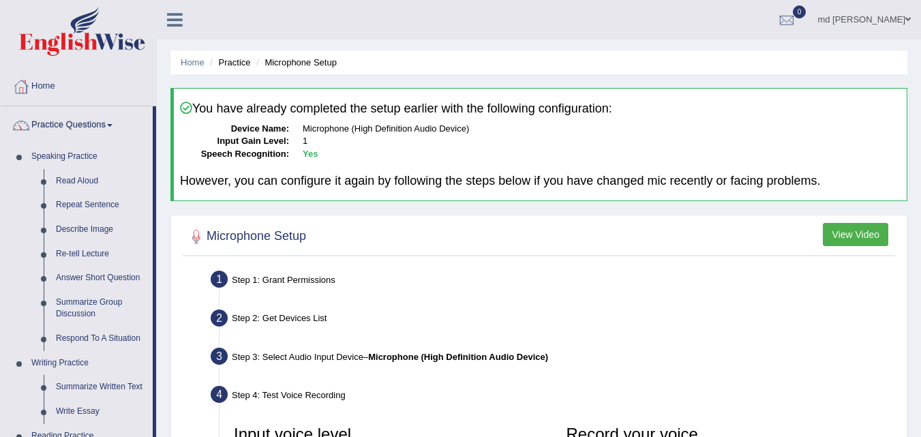
click at [334, 160] on dd "Yes" at bounding box center [602, 154] width 598 height 13
click at [83, 230] on link "Describe Image" at bounding box center [101, 230] width 103 height 25
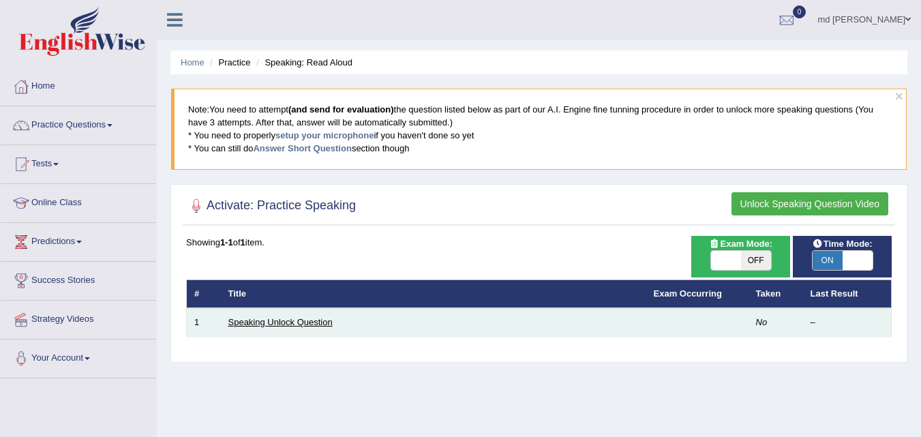
click at [303, 321] on link "Speaking Unlock Question" at bounding box center [280, 322] width 104 height 10
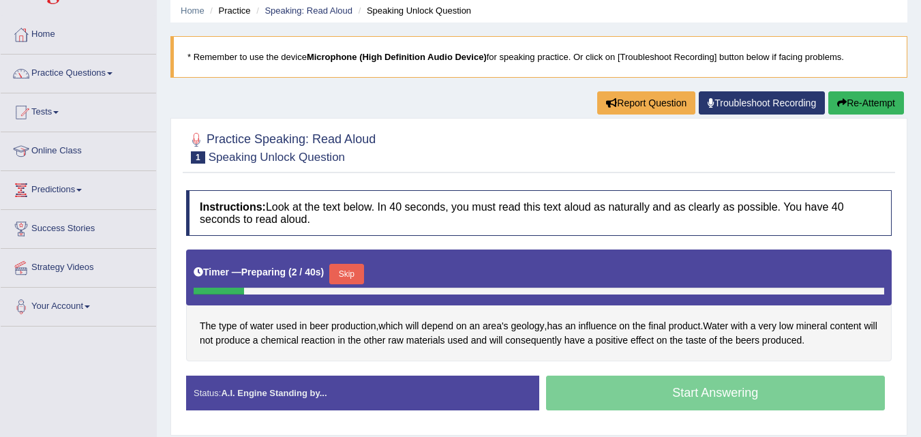
scroll to position [55, 0]
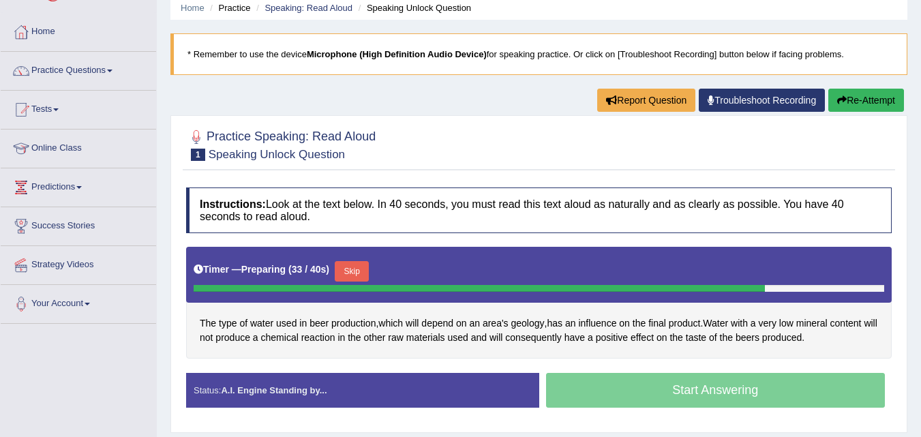
click at [368, 269] on button "Skip" at bounding box center [352, 271] width 34 height 20
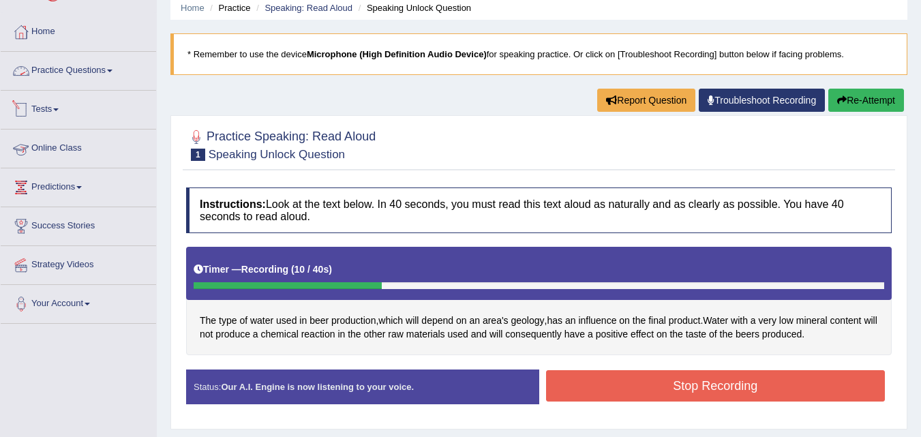
click at [100, 70] on link "Practice Questions" at bounding box center [78, 69] width 155 height 34
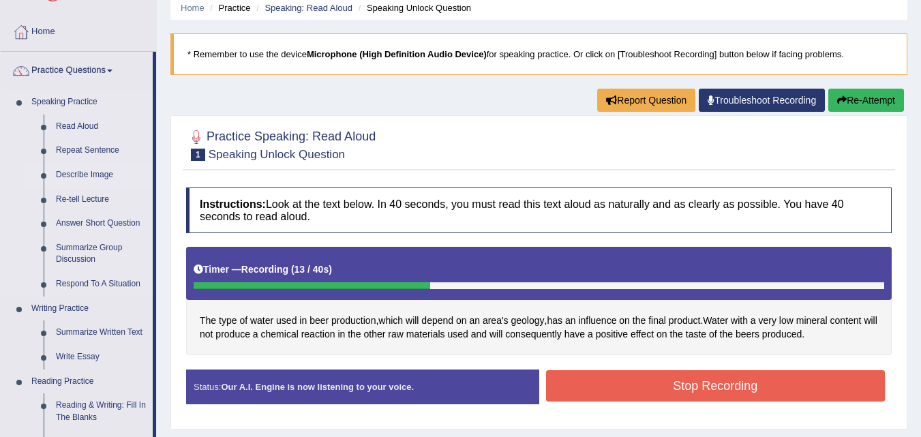
click at [57, 172] on link "Describe Image" at bounding box center [101, 175] width 103 height 25
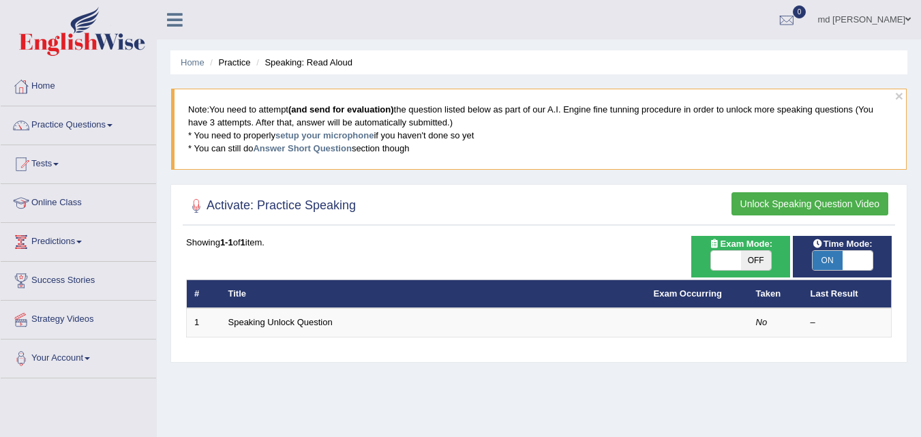
click at [756, 261] on span "OFF" at bounding box center [756, 260] width 30 height 19
checkbox input "true"
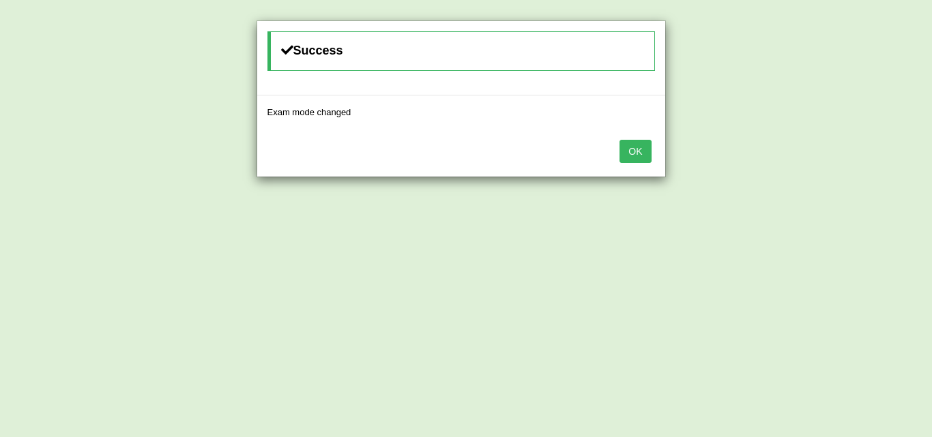
click at [636, 148] on button "OK" at bounding box center [634, 151] width 31 height 23
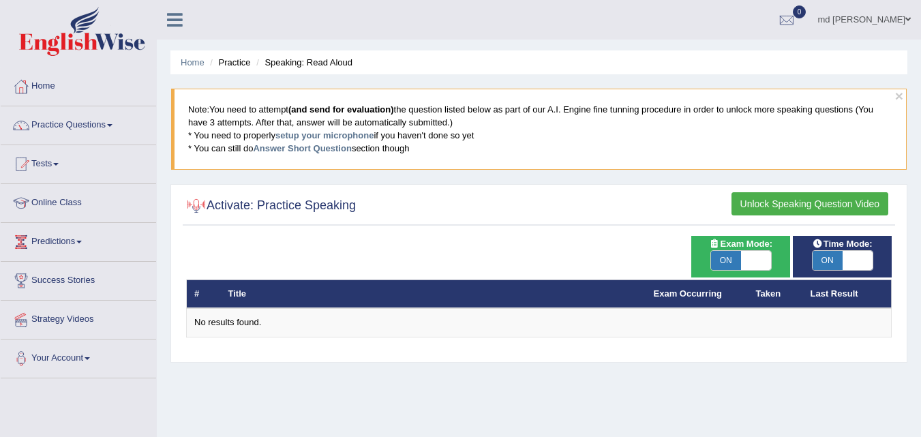
click at [824, 260] on span "ON" at bounding box center [828, 260] width 30 height 19
checkbox input "false"
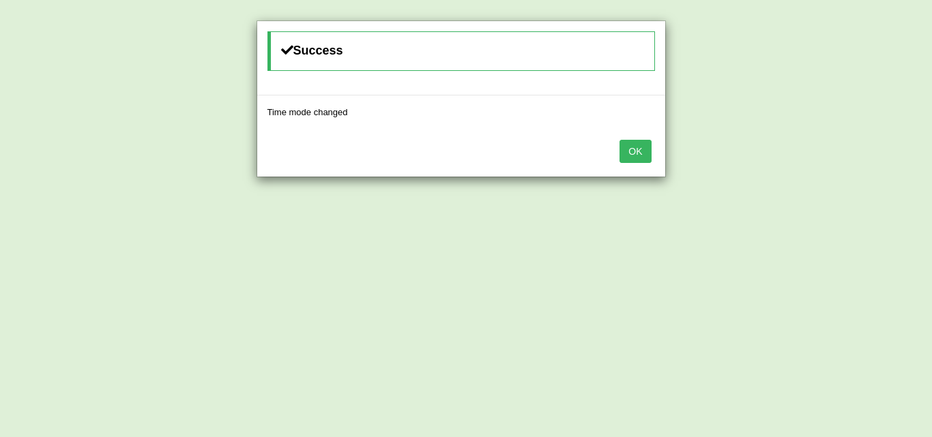
click at [636, 144] on button "OK" at bounding box center [634, 151] width 31 height 23
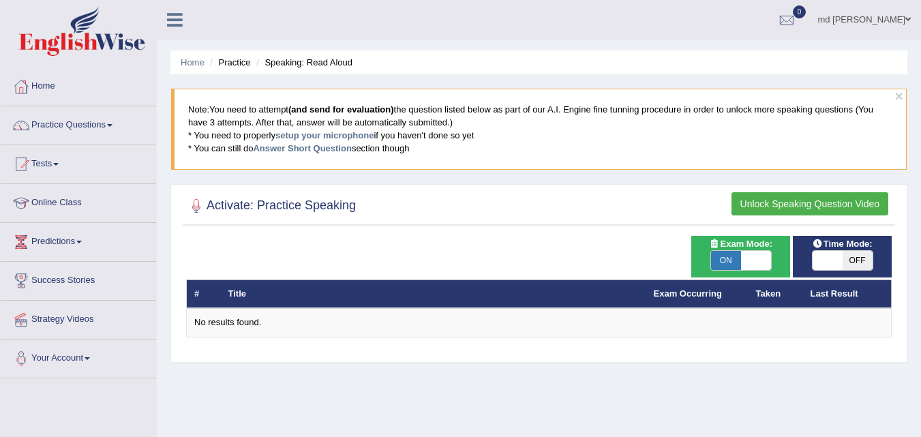
click at [717, 256] on span "ON" at bounding box center [726, 260] width 30 height 19
checkbox input "false"
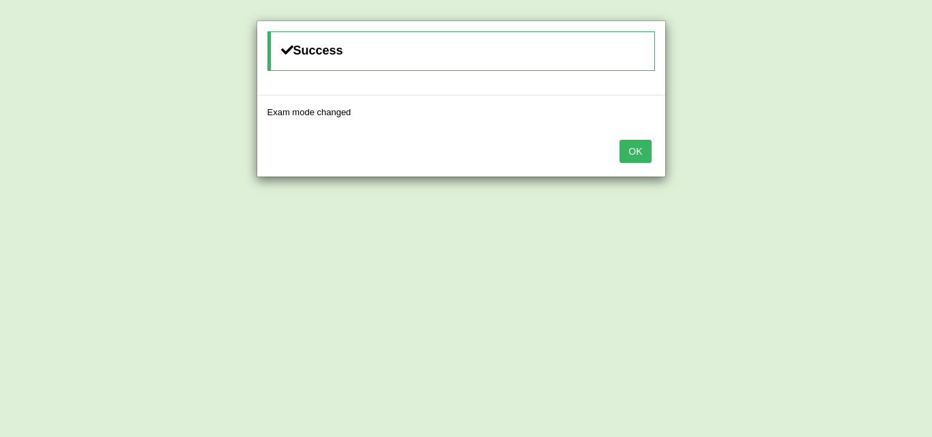
click at [653, 150] on div "OK" at bounding box center [461, 153] width 408 height 48
click at [639, 155] on button "OK" at bounding box center [634, 151] width 31 height 23
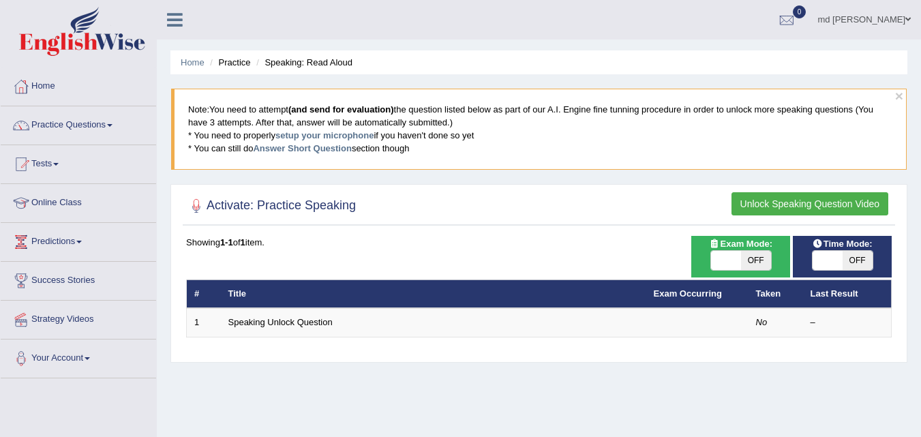
click at [782, 203] on button "Unlock Speaking Question Video" at bounding box center [810, 203] width 157 height 23
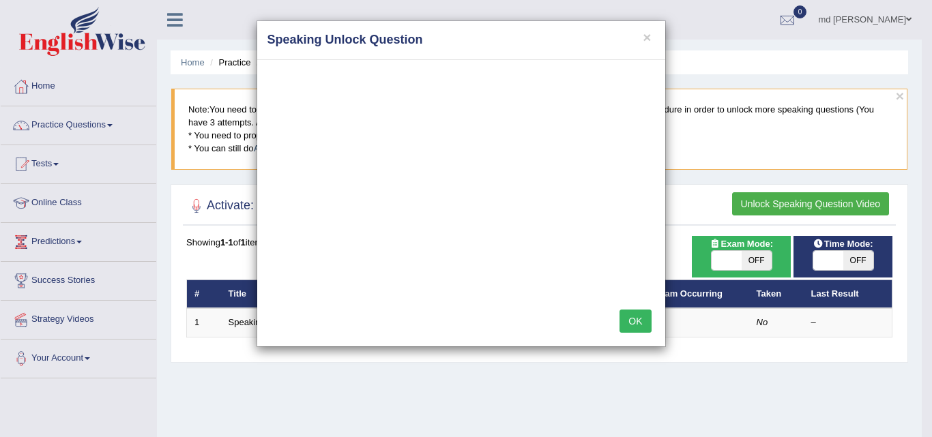
click at [640, 34] on h4 "Speaking Unlock Question" at bounding box center [460, 40] width 387 height 18
click at [648, 38] on button "×" at bounding box center [646, 37] width 8 height 14
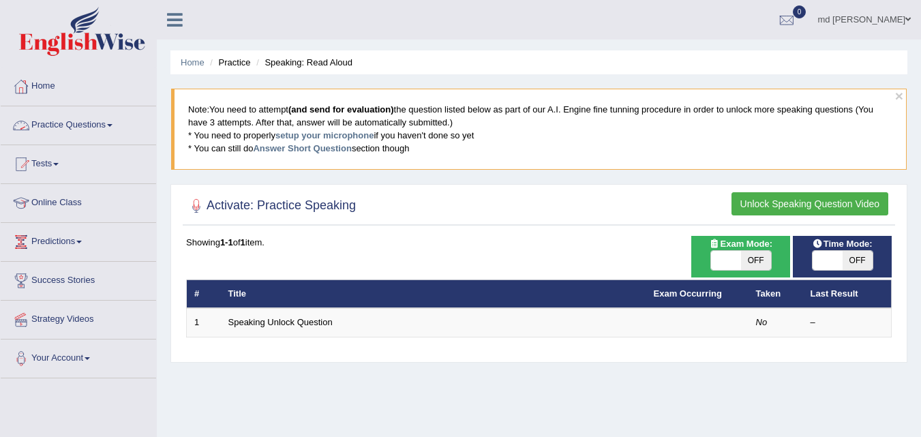
click at [95, 128] on link "Practice Questions" at bounding box center [78, 123] width 155 height 34
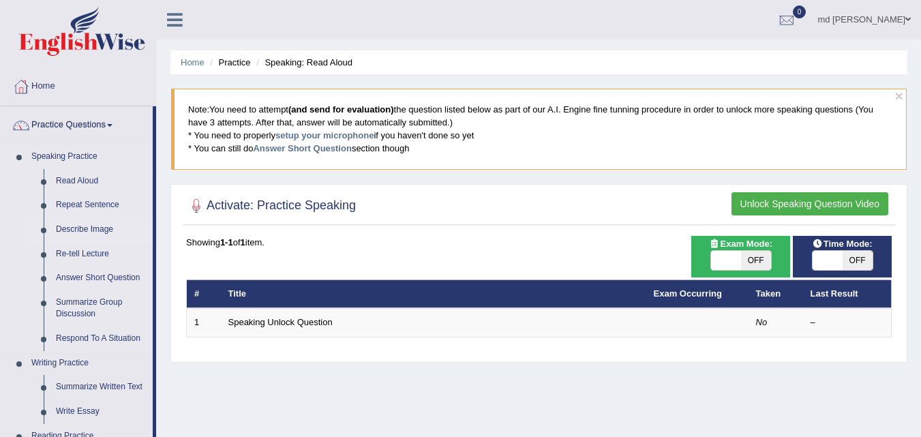
click at [86, 222] on link "Describe Image" at bounding box center [101, 230] width 103 height 25
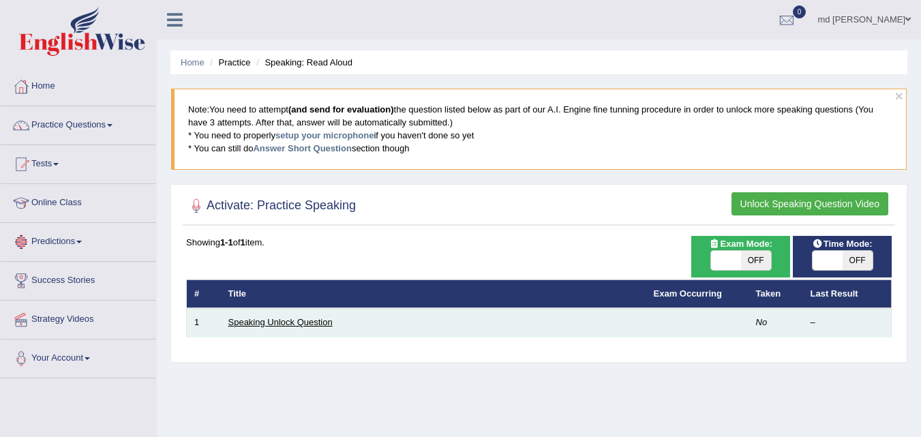
click at [284, 327] on link "Speaking Unlock Question" at bounding box center [280, 322] width 104 height 10
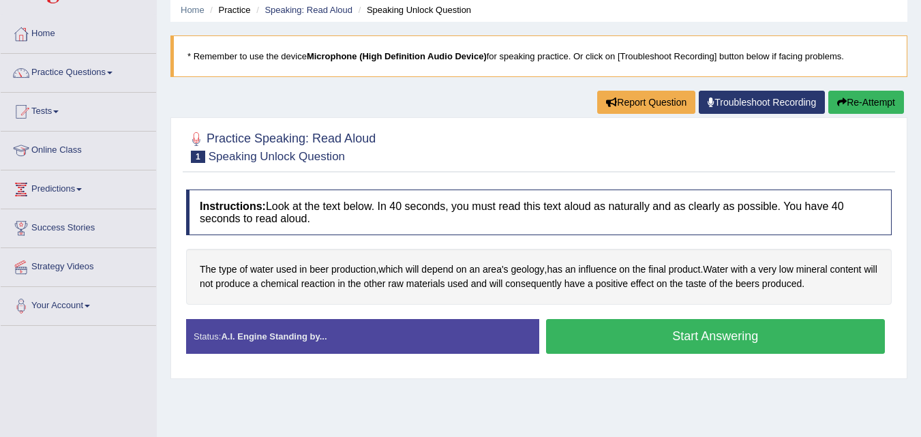
scroll to position [55, 0]
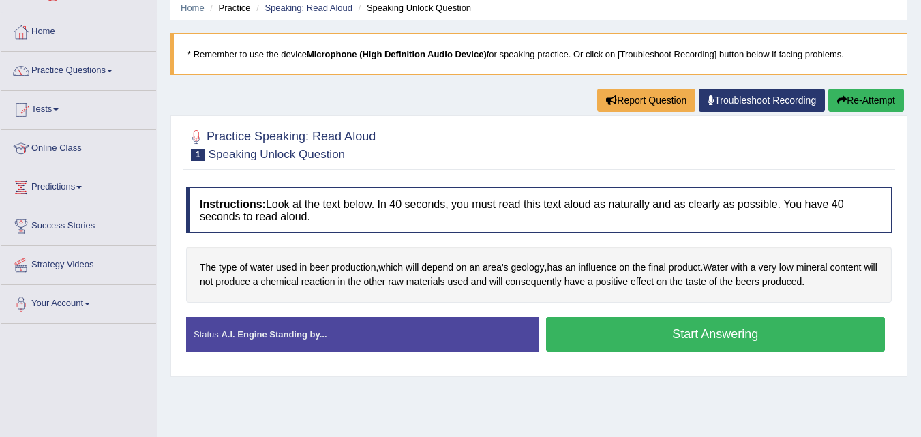
click at [578, 336] on button "Start Answering" at bounding box center [716, 334] width 340 height 35
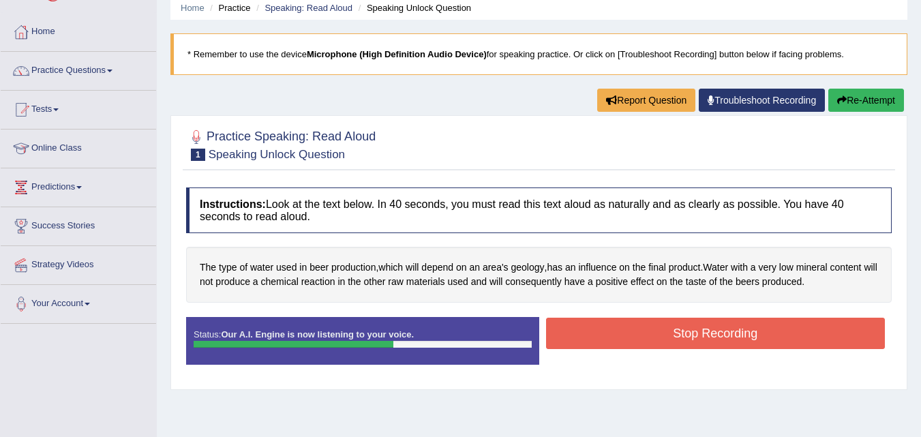
click at [578, 336] on button "Stop Recording" at bounding box center [716, 333] width 340 height 31
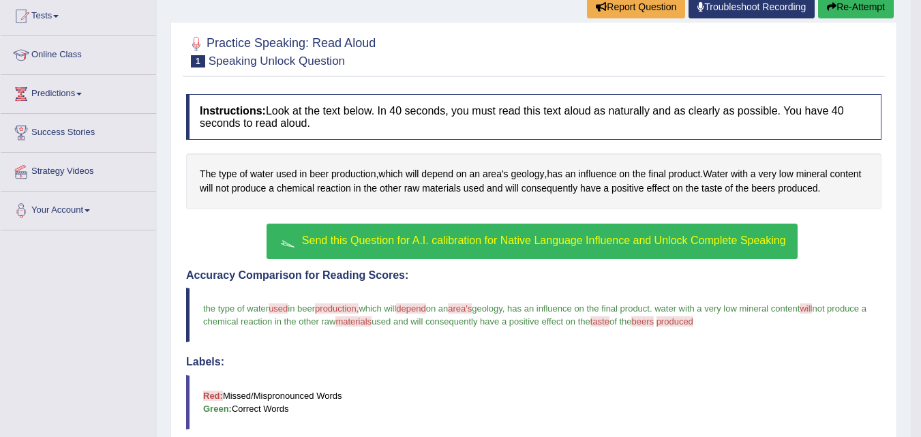
scroll to position [149, 0]
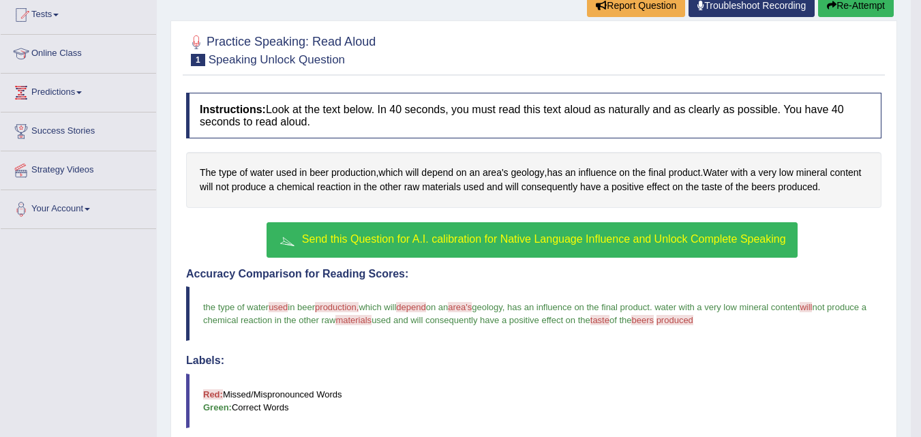
click at [602, 237] on span "Send this Question for A.I. calibration for Native Language Influence and Unloc…" at bounding box center [544, 239] width 484 height 12
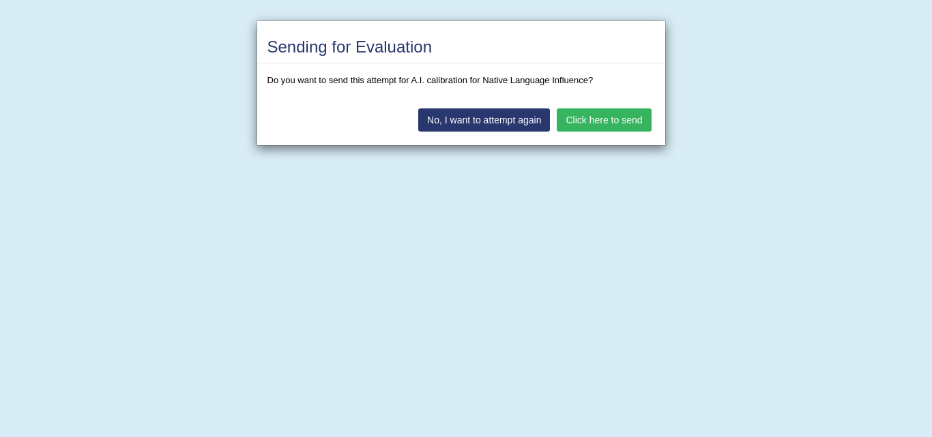
click at [602, 237] on div "Sending for Evaluation Do you want to send this attempt for A.I. calibration fo…" at bounding box center [466, 218] width 932 height 437
click at [618, 113] on button "Click here to send" at bounding box center [603, 119] width 94 height 23
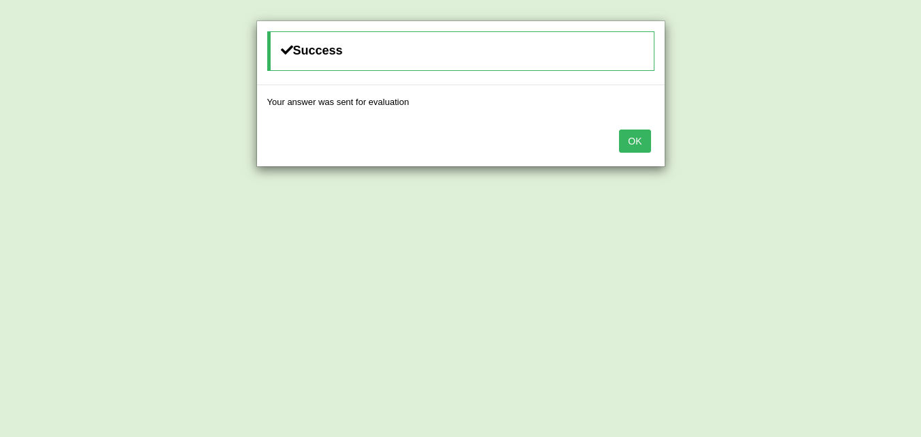
click at [633, 133] on button "OK" at bounding box center [634, 141] width 31 height 23
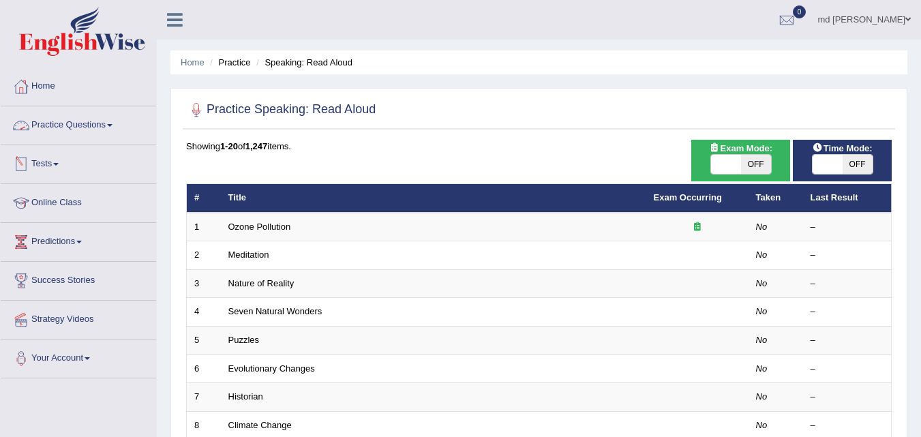
click at [111, 130] on link "Practice Questions" at bounding box center [78, 123] width 155 height 34
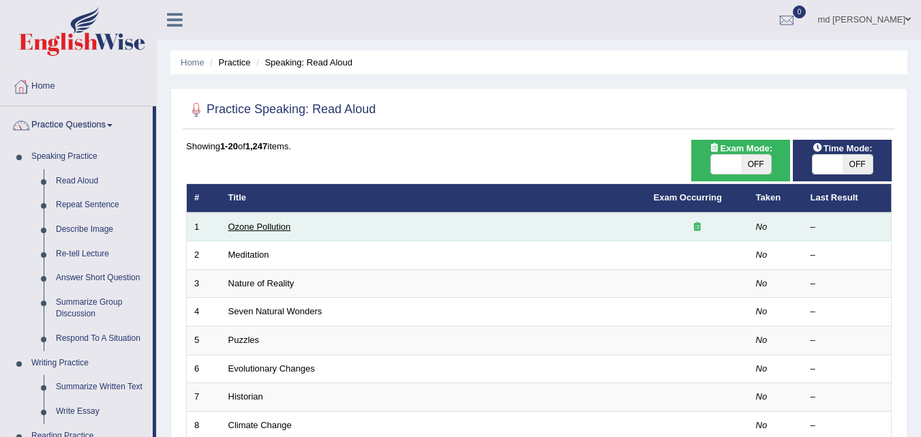
click at [285, 224] on link "Ozone Pollution" at bounding box center [259, 227] width 63 height 10
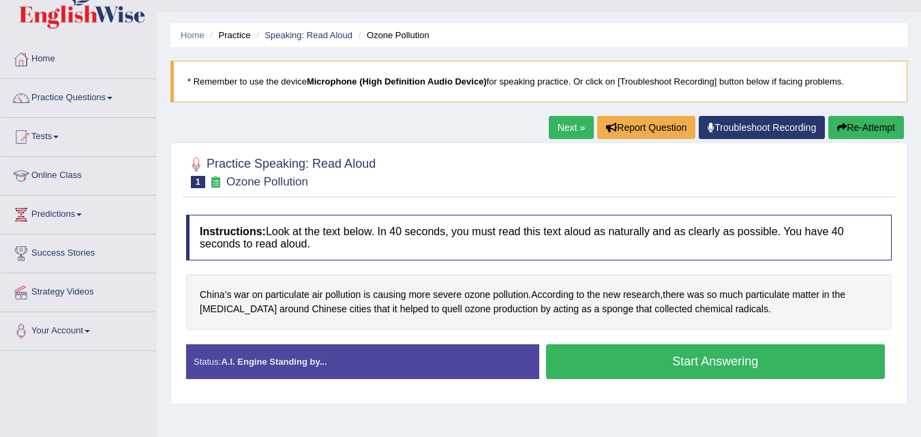
scroll to position [55, 0]
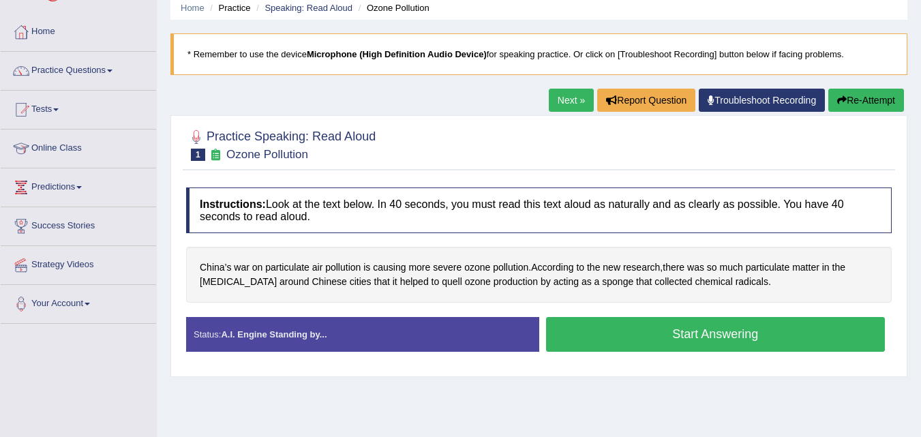
click at [665, 336] on button "Start Answering" at bounding box center [716, 334] width 340 height 35
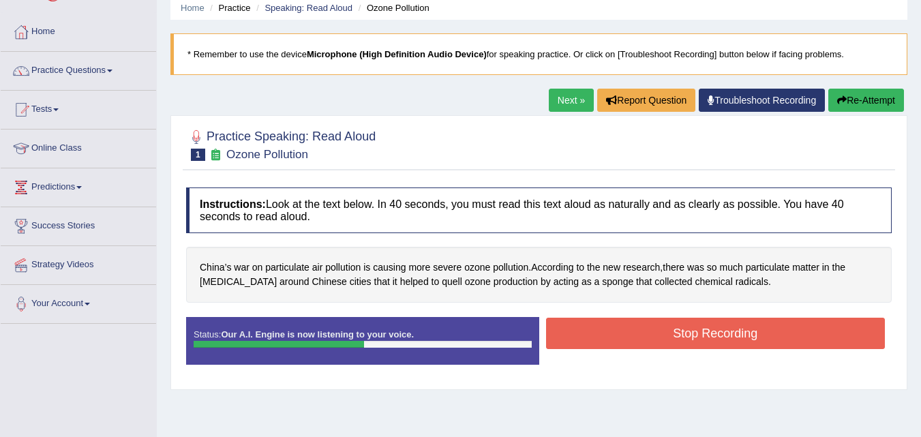
click at [665, 336] on button "Stop Recording" at bounding box center [716, 333] width 340 height 31
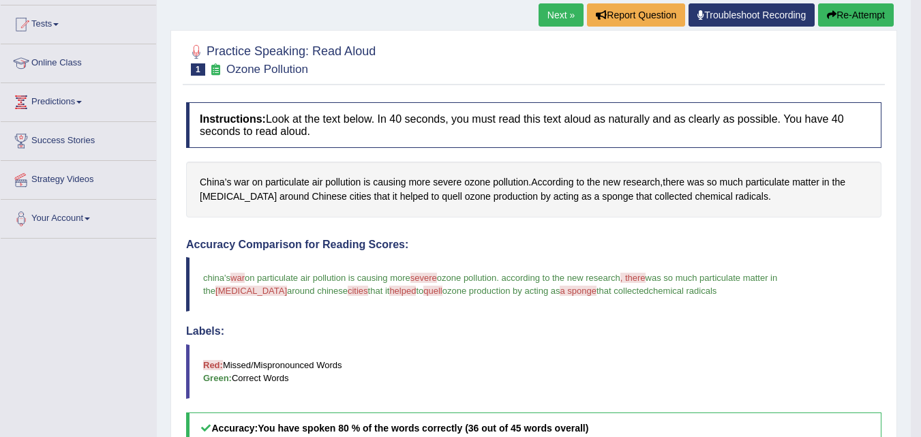
scroll to position [113, 0]
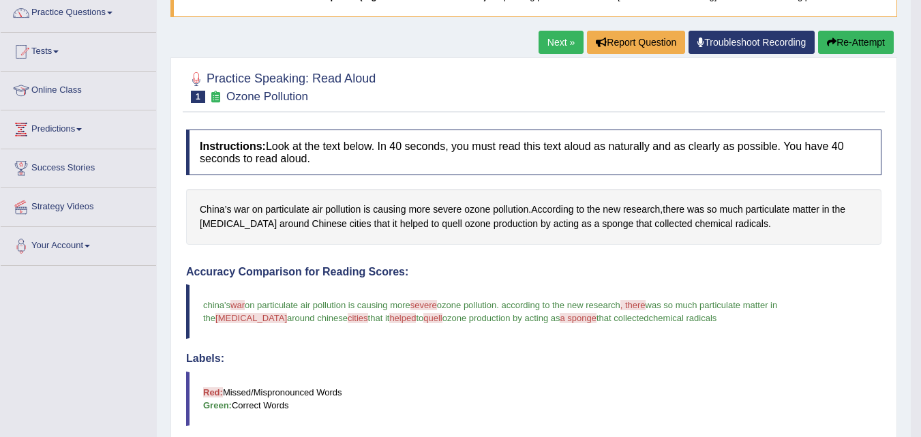
click at [879, 33] on button "Re-Attempt" at bounding box center [856, 42] width 76 height 23
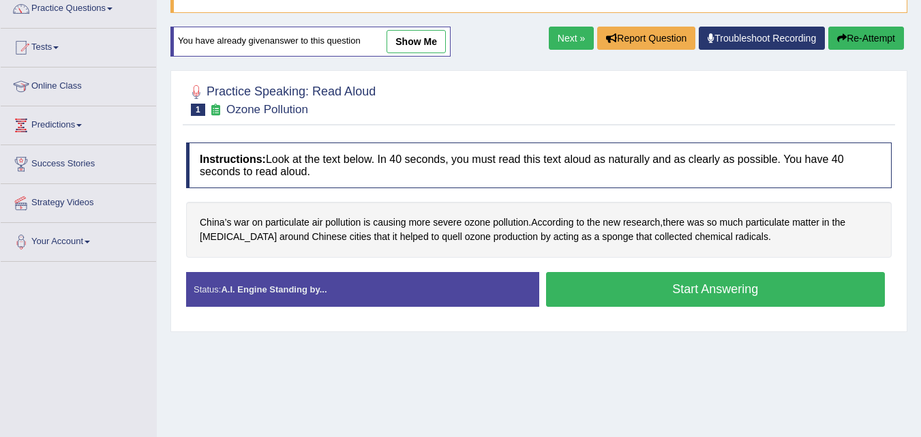
click at [723, 293] on button "Start Answering" at bounding box center [716, 289] width 340 height 35
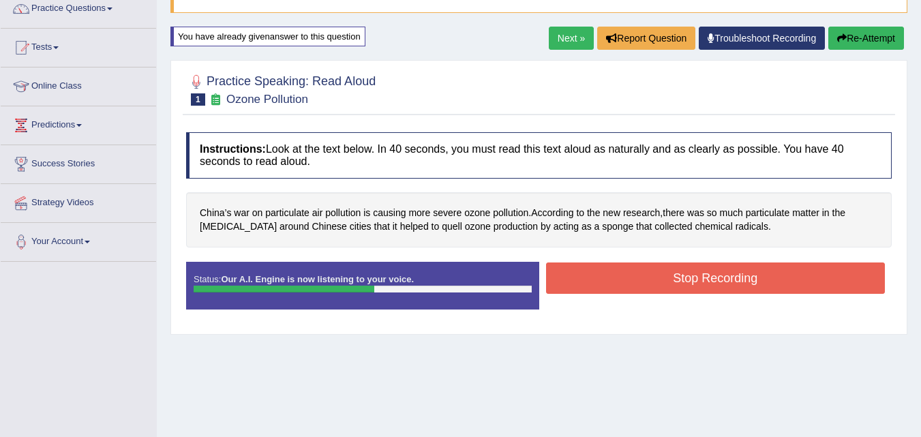
click at [709, 275] on button "Stop Recording" at bounding box center [716, 278] width 340 height 31
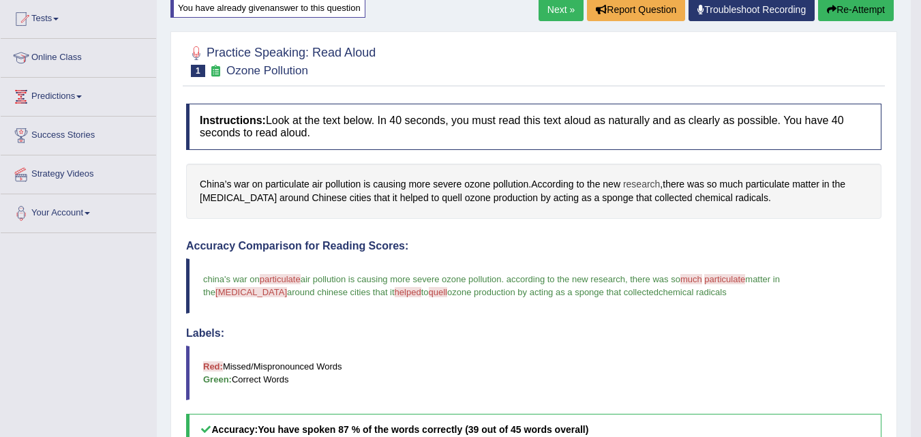
scroll to position [144, 0]
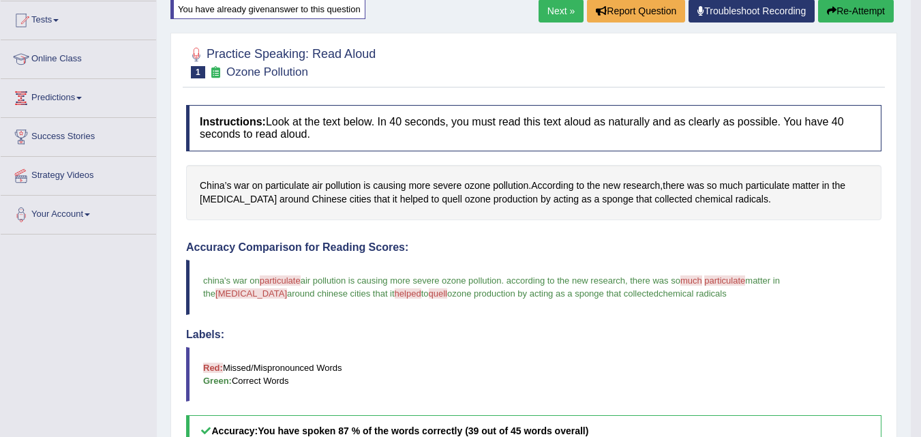
click at [860, 8] on button "Re-Attempt" at bounding box center [856, 10] width 76 height 23
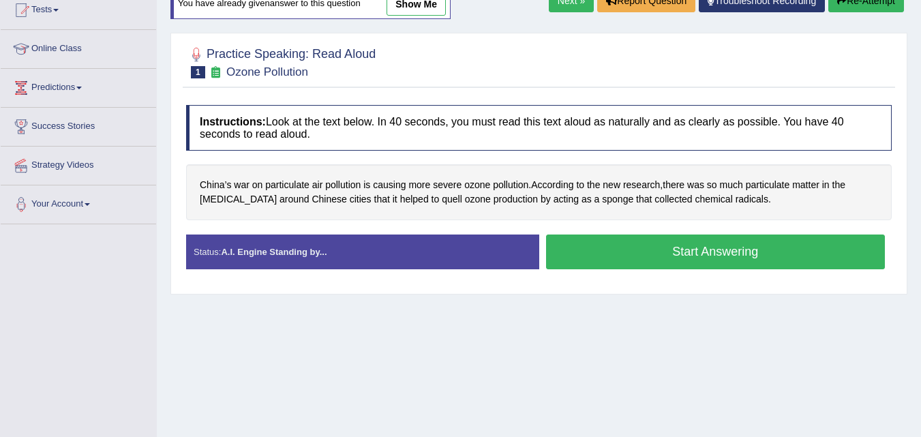
scroll to position [154, 0]
click at [670, 255] on button "Start Answering" at bounding box center [716, 252] width 340 height 35
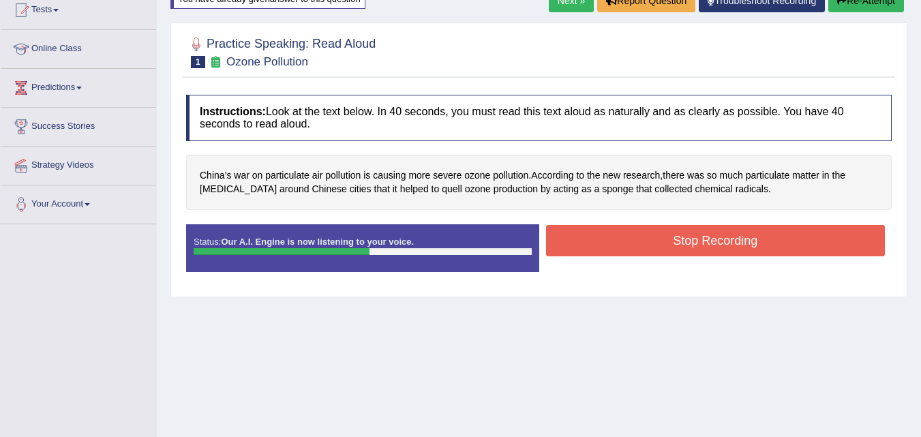
click at [670, 255] on button "Stop Recording" at bounding box center [716, 240] width 340 height 31
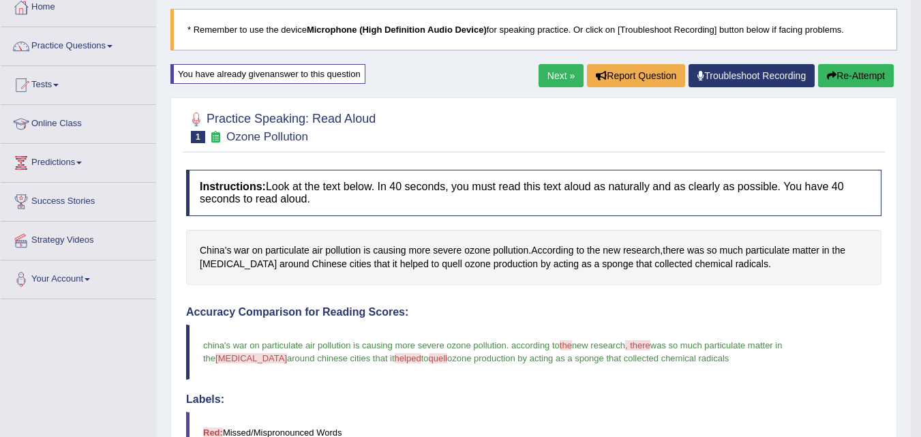
scroll to position [82, 0]
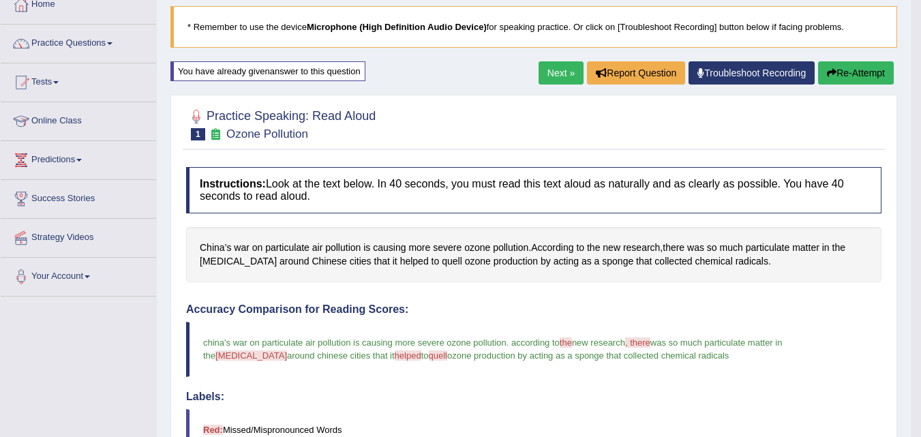
click at [834, 65] on button "Re-Attempt" at bounding box center [856, 72] width 76 height 23
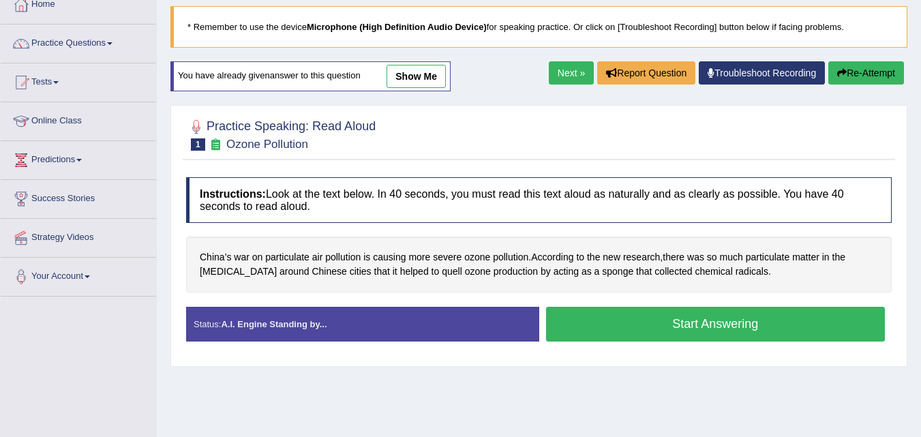
click at [592, 340] on button "Start Answering" at bounding box center [716, 324] width 340 height 35
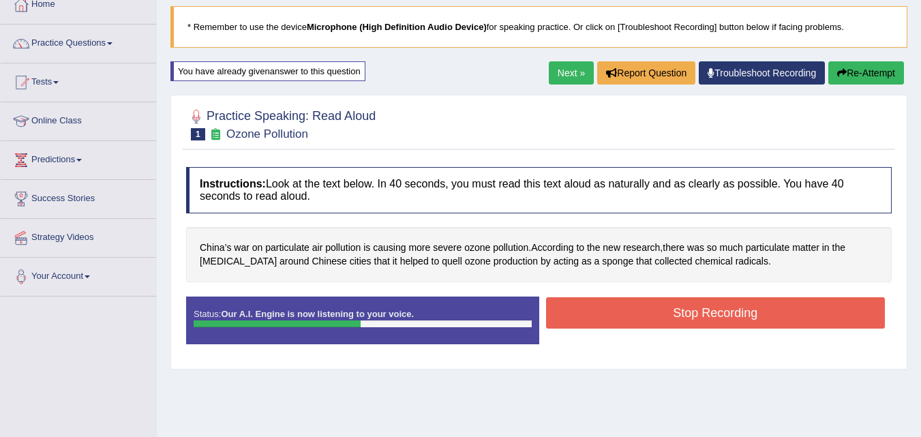
click at [590, 316] on button "Stop Recording" at bounding box center [716, 312] width 340 height 31
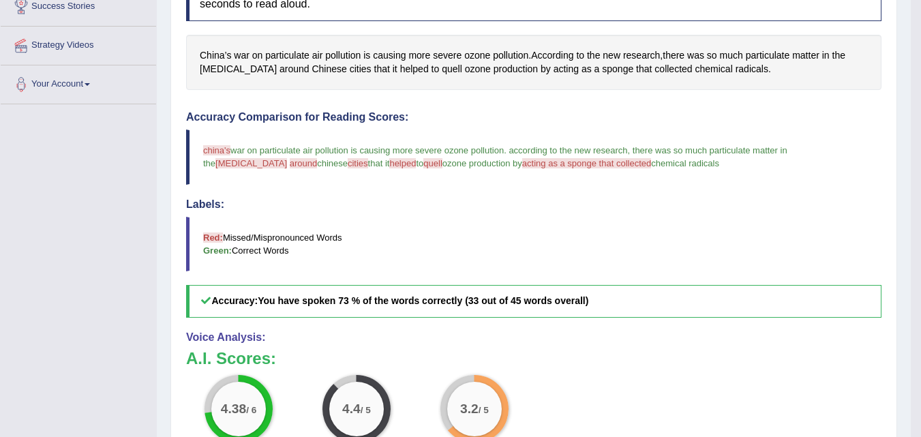
scroll to position [273, 0]
click at [589, 316] on h5 "Accuracy: You have spoken 73 % of the words correctly (33 out of 45 words overa…" at bounding box center [534, 302] width 696 height 32
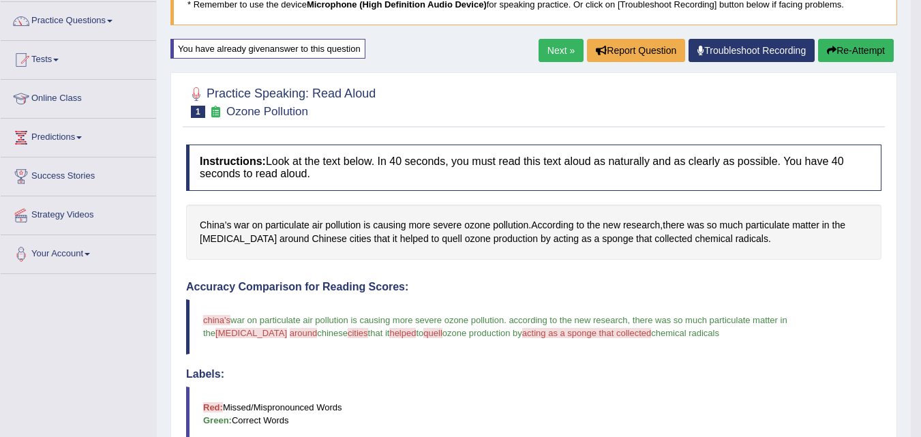
scroll to position [82, 0]
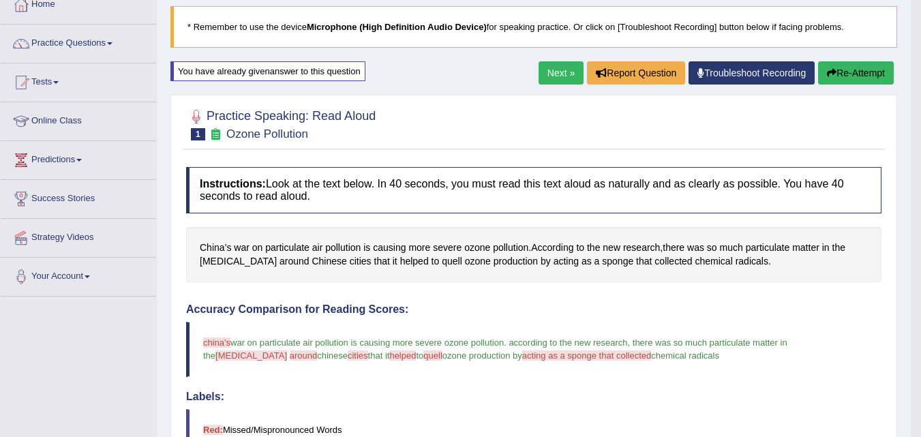
click at [563, 65] on link "Next »" at bounding box center [561, 72] width 45 height 23
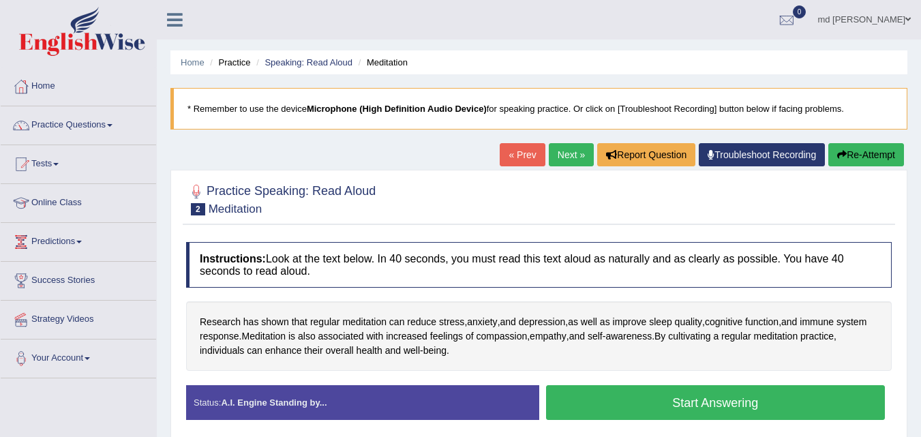
click at [697, 412] on button "Start Answering" at bounding box center [716, 402] width 340 height 35
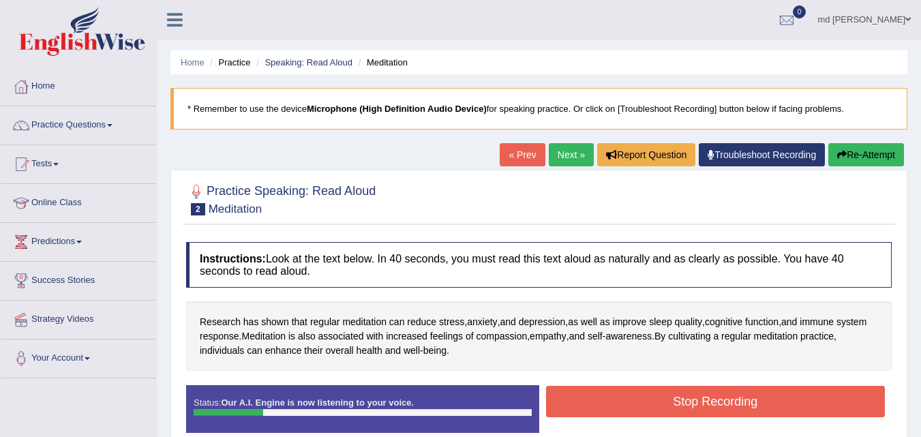
click at [863, 151] on button "Re-Attempt" at bounding box center [867, 154] width 76 height 23
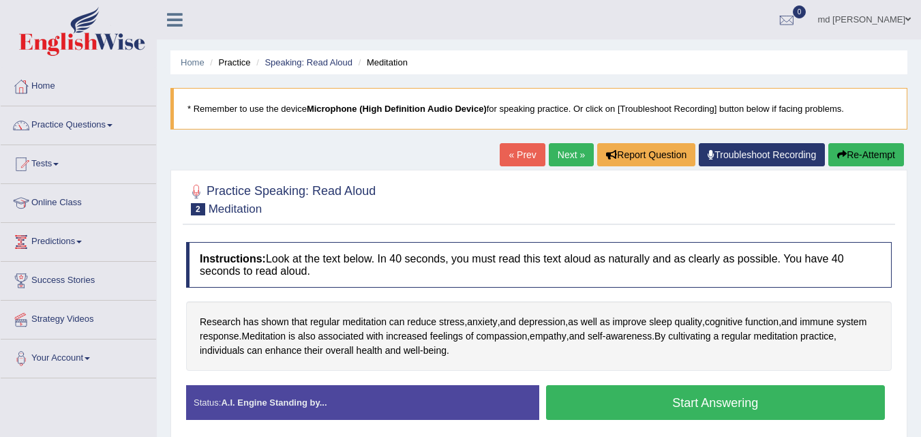
click at [715, 403] on button "Start Answering" at bounding box center [716, 402] width 340 height 35
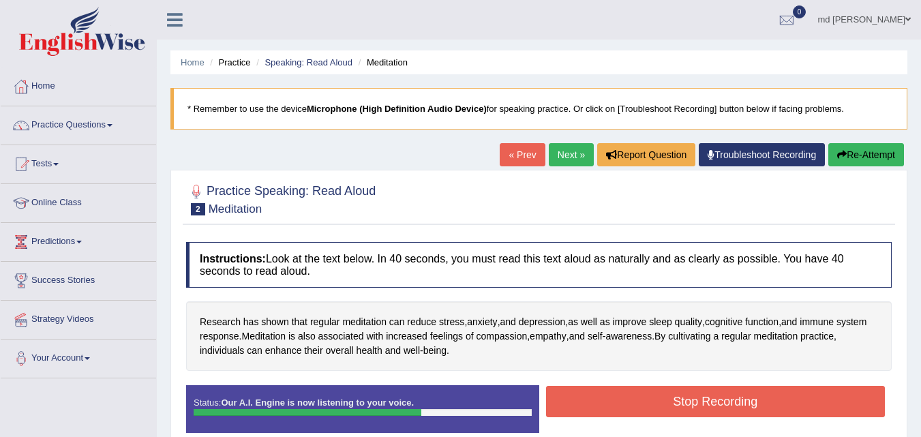
click at [715, 403] on button "Stop Recording" at bounding box center [716, 401] width 340 height 31
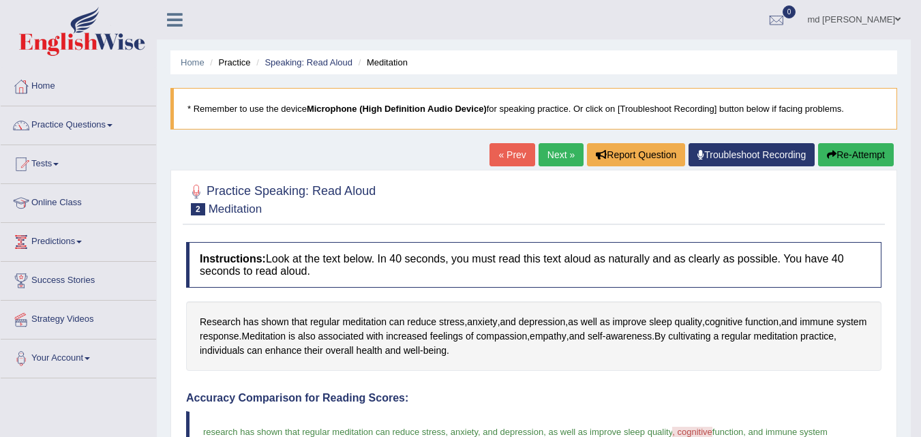
click at [564, 151] on link "Next »" at bounding box center [561, 154] width 45 height 23
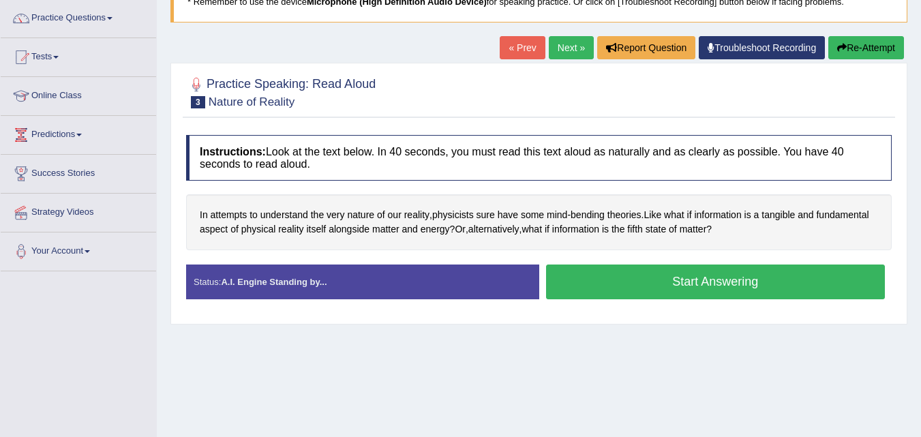
scroll to position [109, 0]
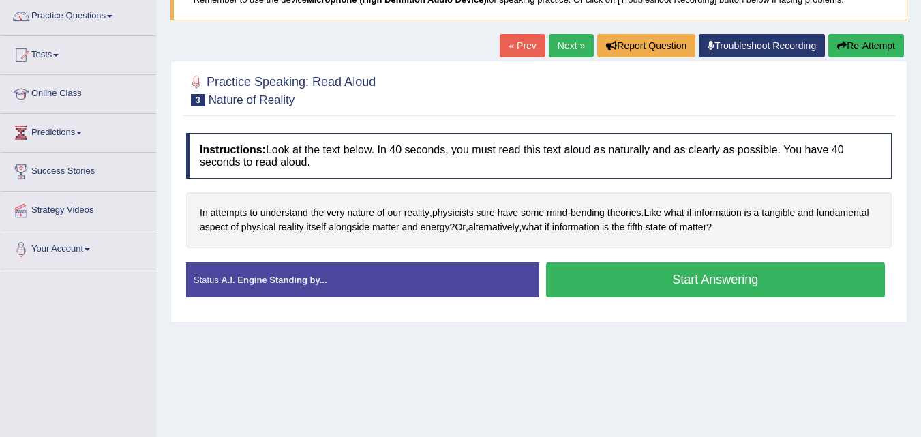
click at [586, 270] on button "Start Answering" at bounding box center [716, 280] width 340 height 35
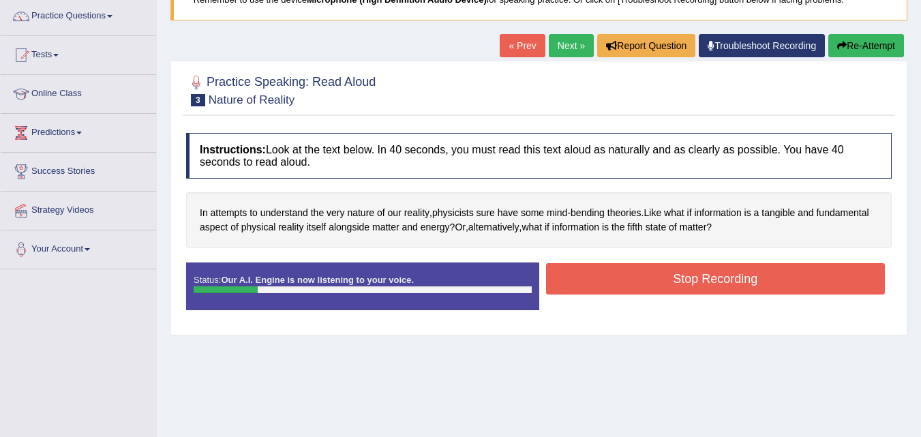
click at [573, 42] on link "Next »" at bounding box center [571, 45] width 45 height 23
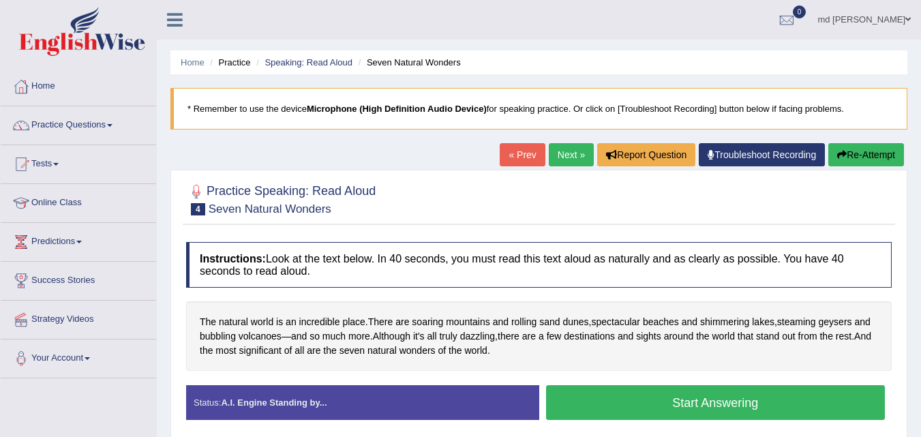
click at [650, 413] on button "Start Answering" at bounding box center [716, 402] width 340 height 35
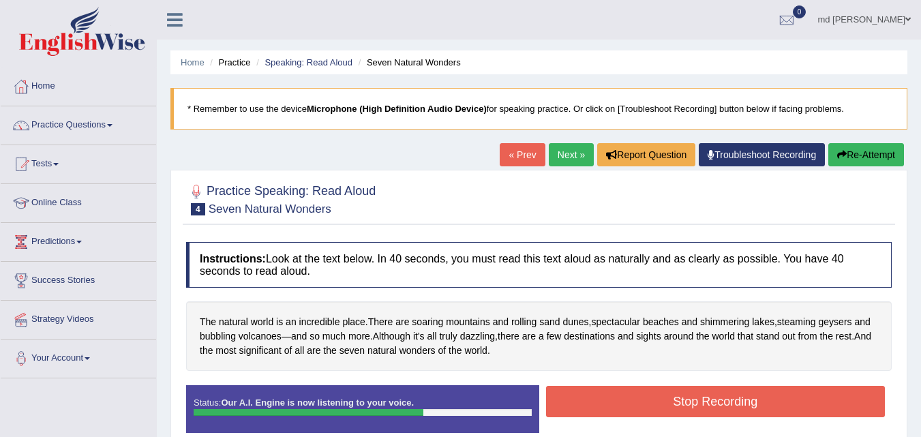
click at [650, 413] on button "Stop Recording" at bounding box center [716, 401] width 340 height 31
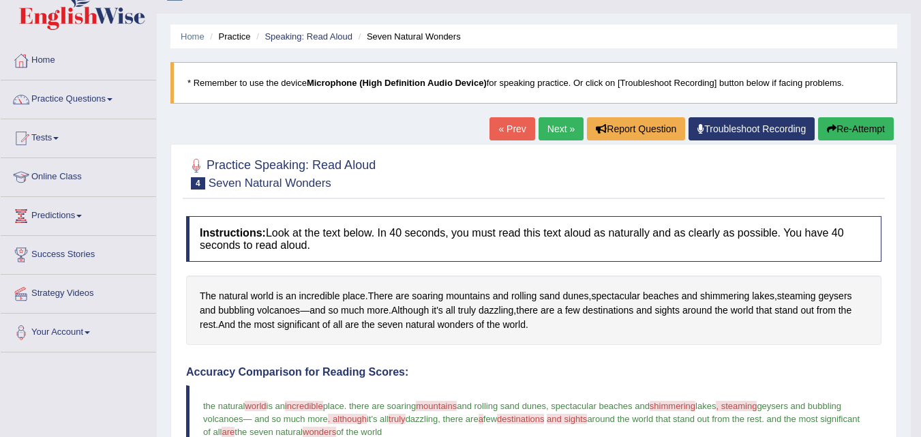
scroll to position [27, 0]
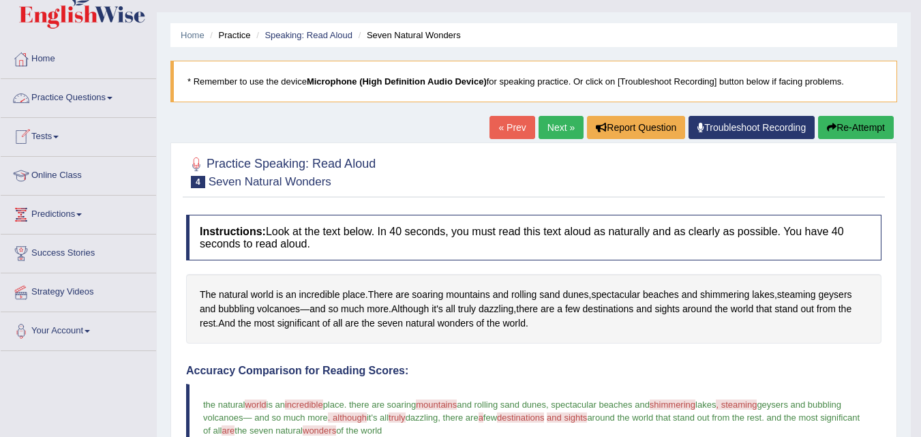
click at [112, 96] on link "Practice Questions" at bounding box center [78, 96] width 155 height 34
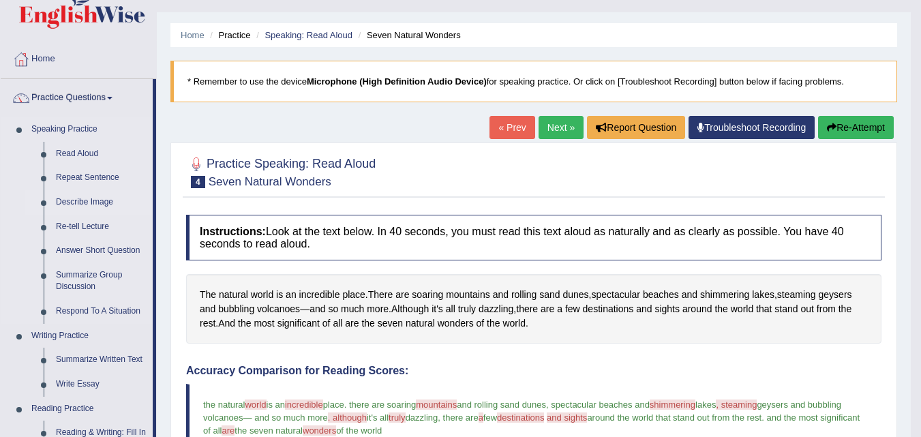
click at [86, 200] on link "Describe Image" at bounding box center [101, 202] width 103 height 25
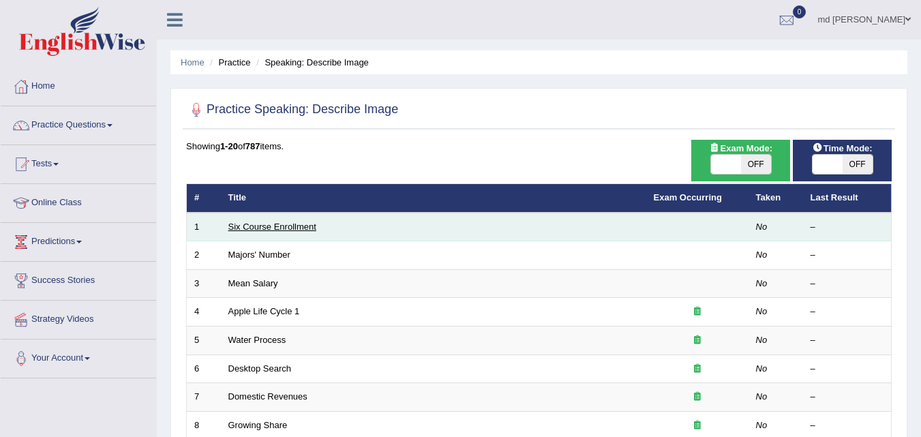
click at [301, 228] on link "Six Course Enrollment" at bounding box center [272, 227] width 88 height 10
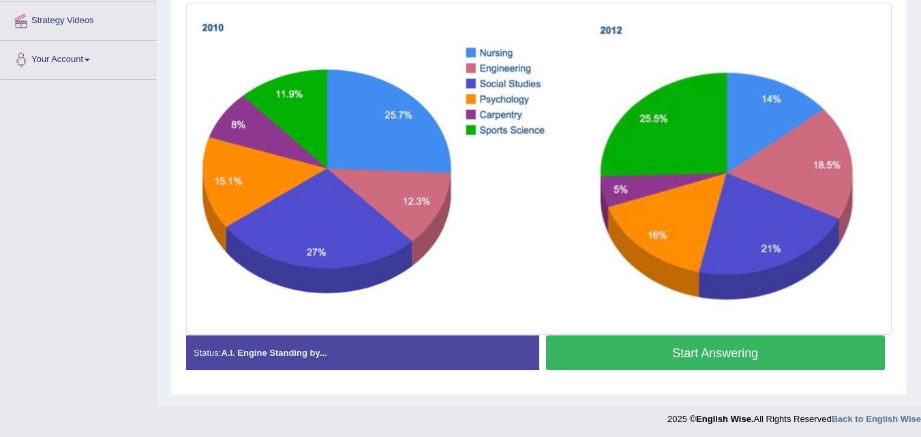
scroll to position [301, 0]
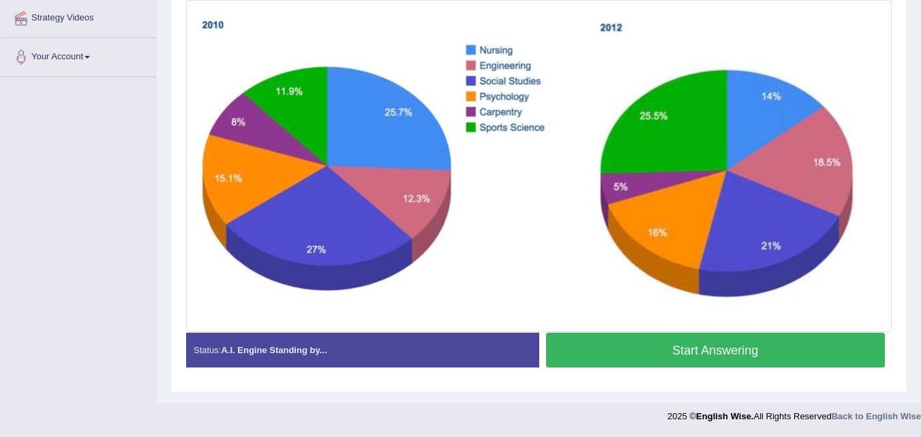
click at [631, 347] on button "Start Answering" at bounding box center [716, 350] width 340 height 35
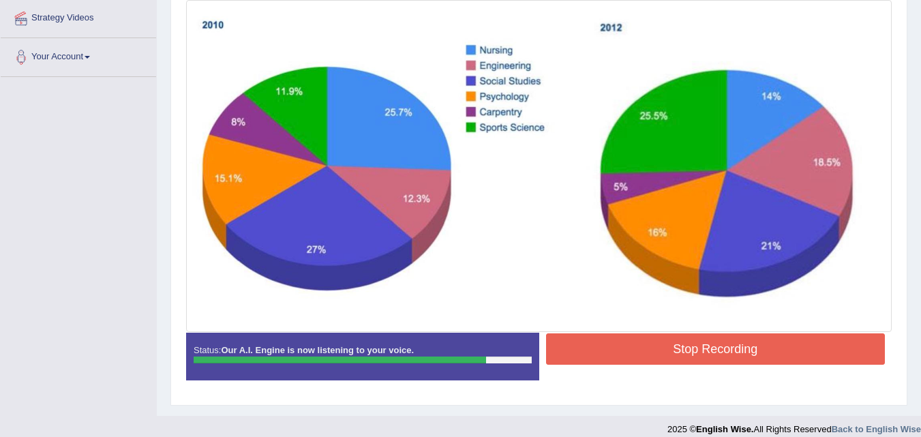
click at [631, 347] on button "Stop Recording" at bounding box center [716, 348] width 340 height 31
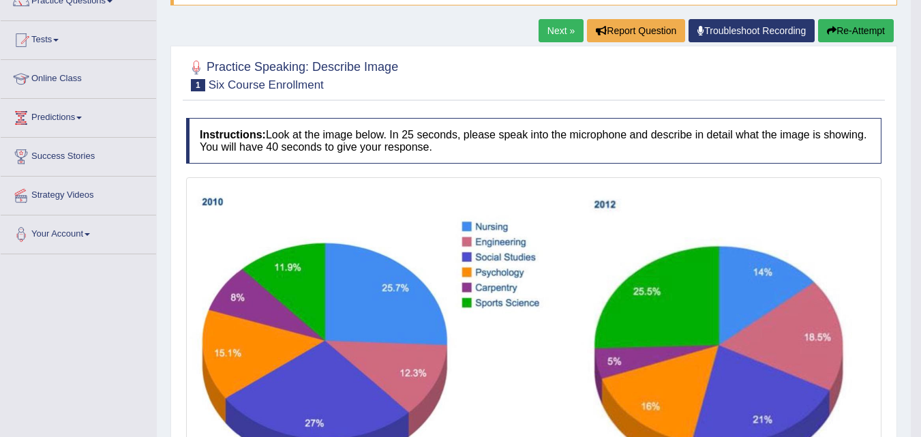
scroll to position [118, 0]
